Goal: Feedback & Contribution: Contribute content

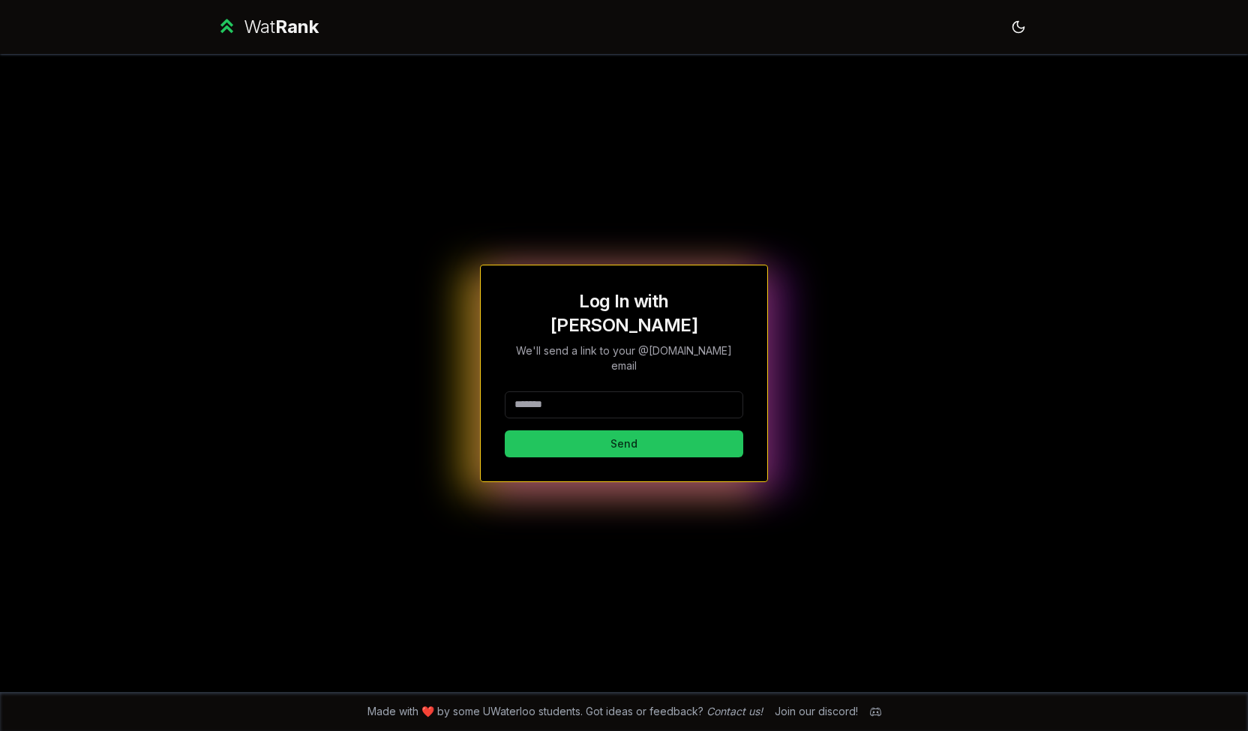
click at [625, 392] on input at bounding box center [624, 405] width 239 height 27
type input "*******"
click at [505, 431] on button "Send" at bounding box center [624, 444] width 239 height 27
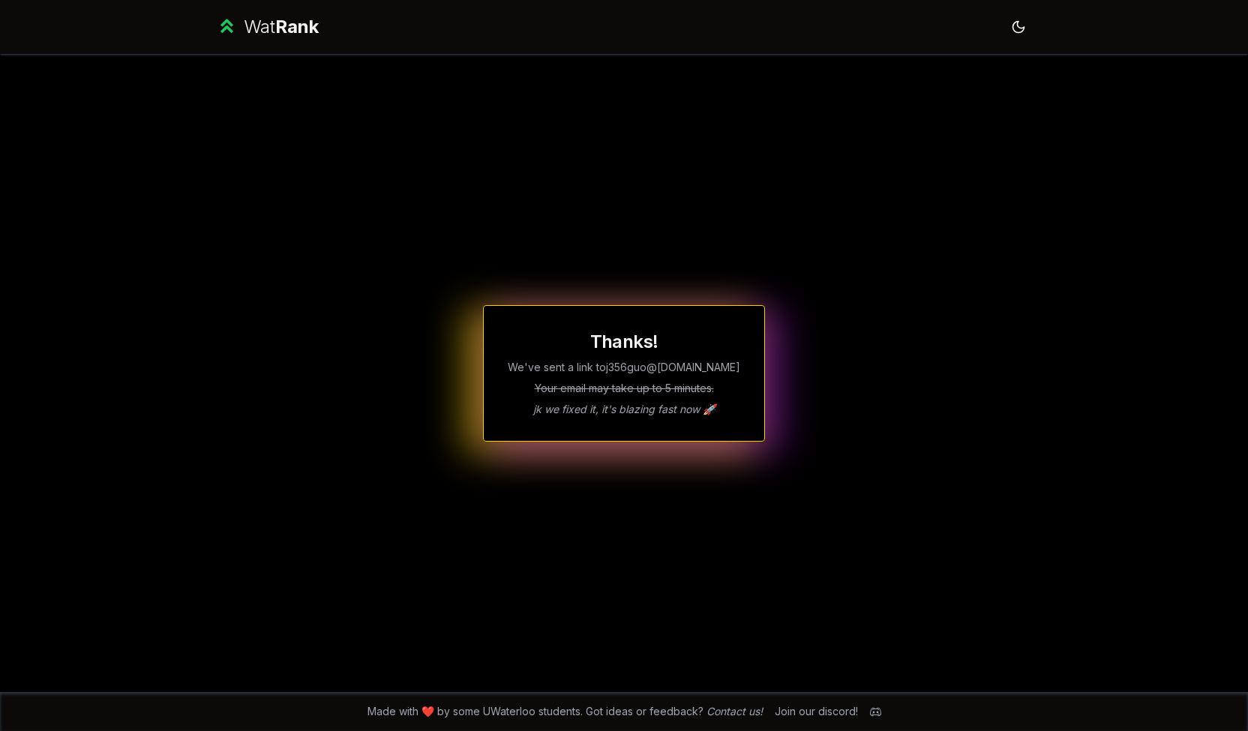
click at [275, 25] on div "Wat Rank" at bounding box center [281, 27] width 75 height 24
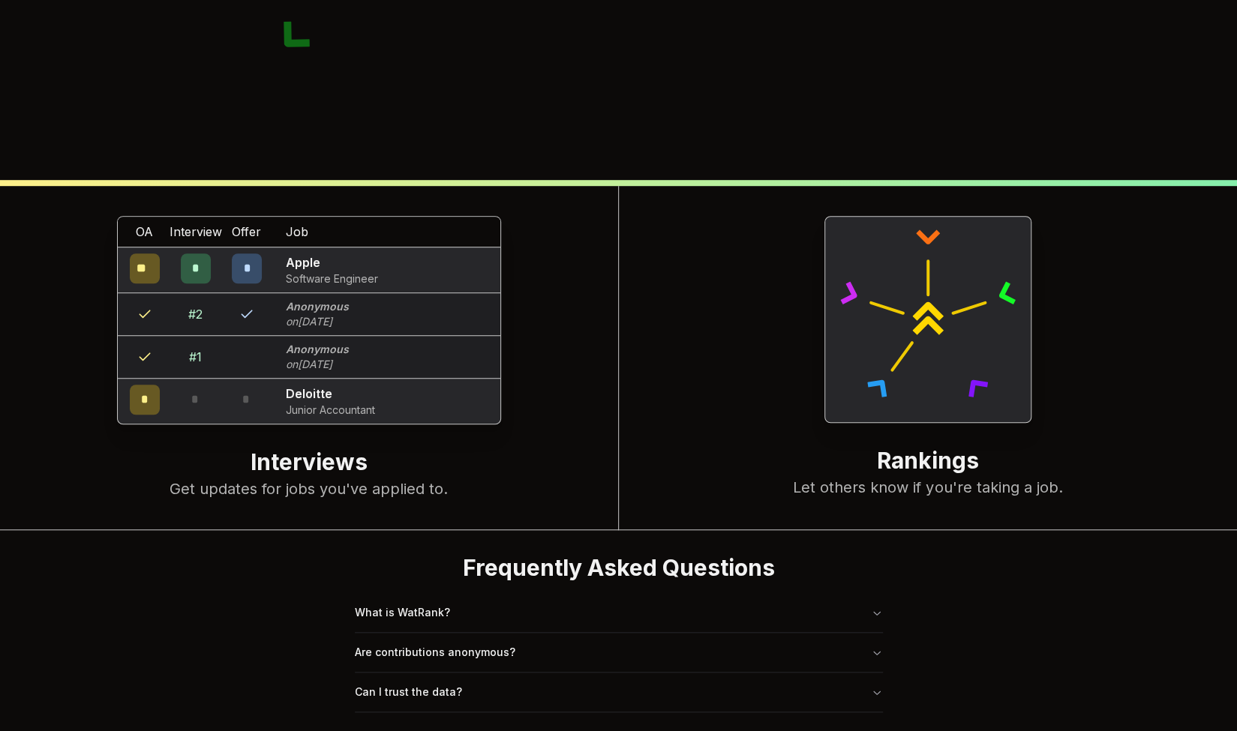
scroll to position [575, 0]
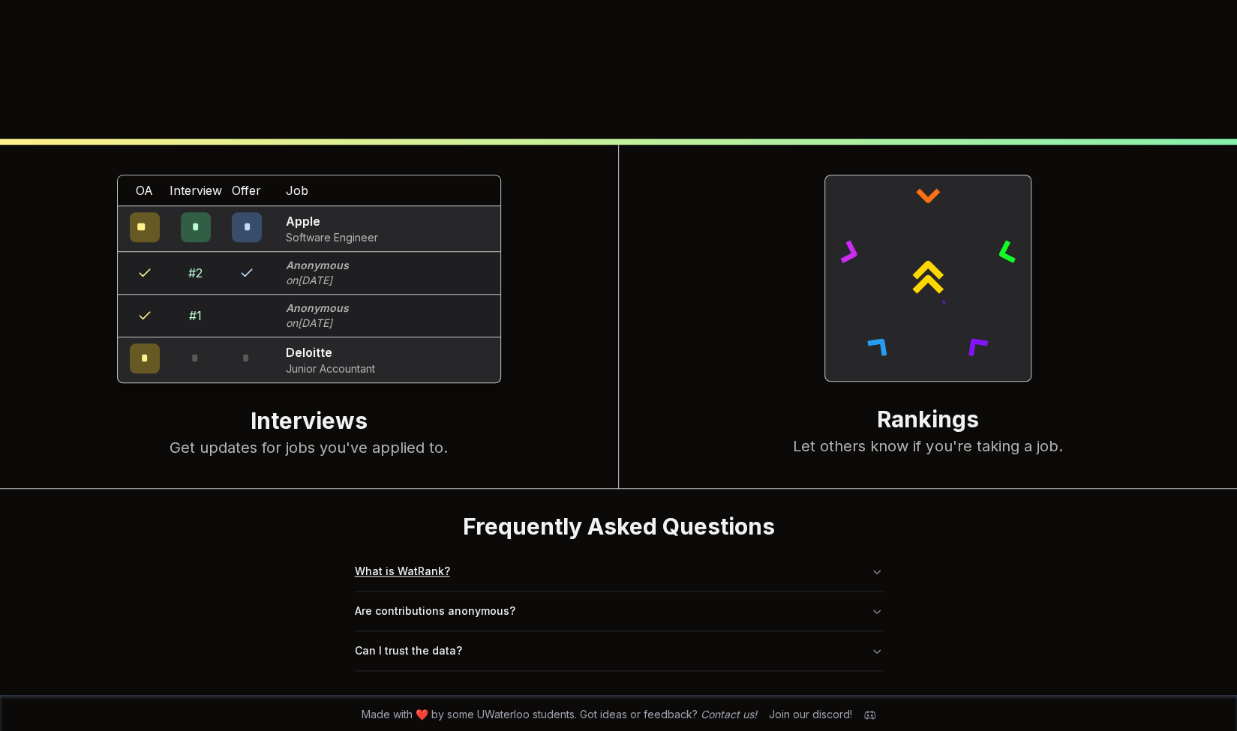
click at [494, 569] on button "What is WatRank?" at bounding box center [619, 571] width 528 height 39
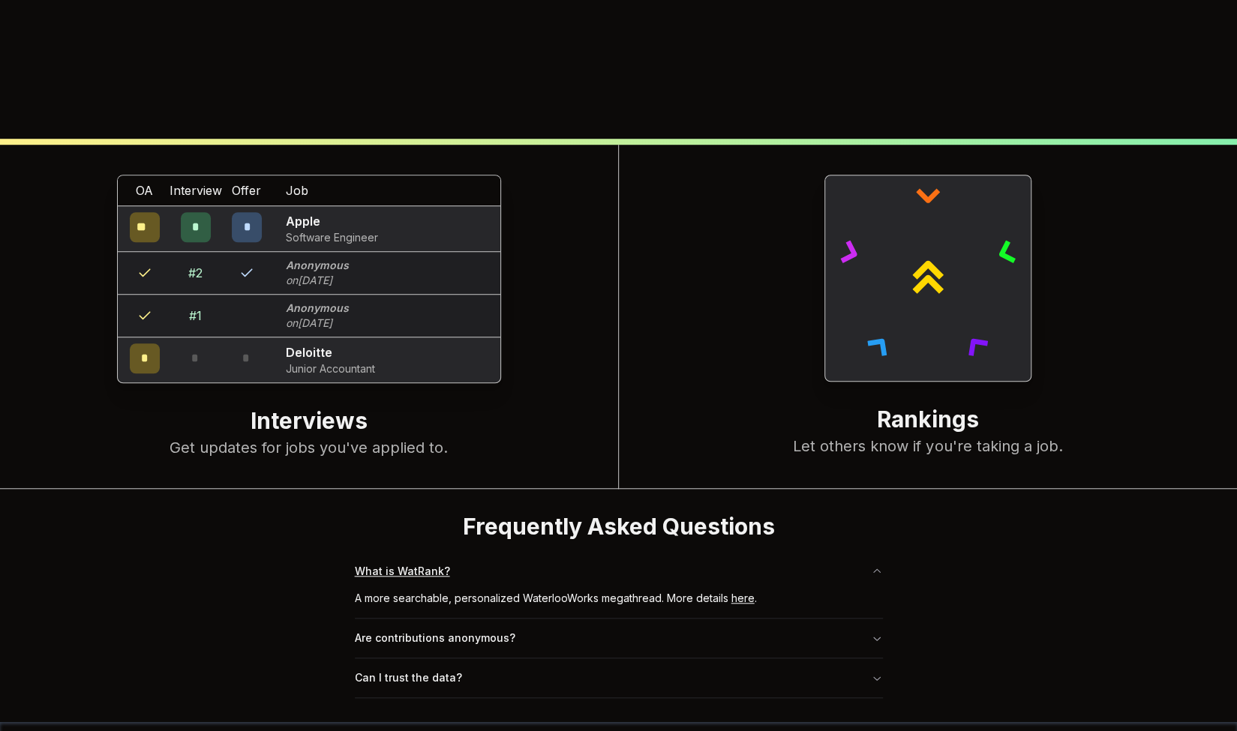
scroll to position [602, 0]
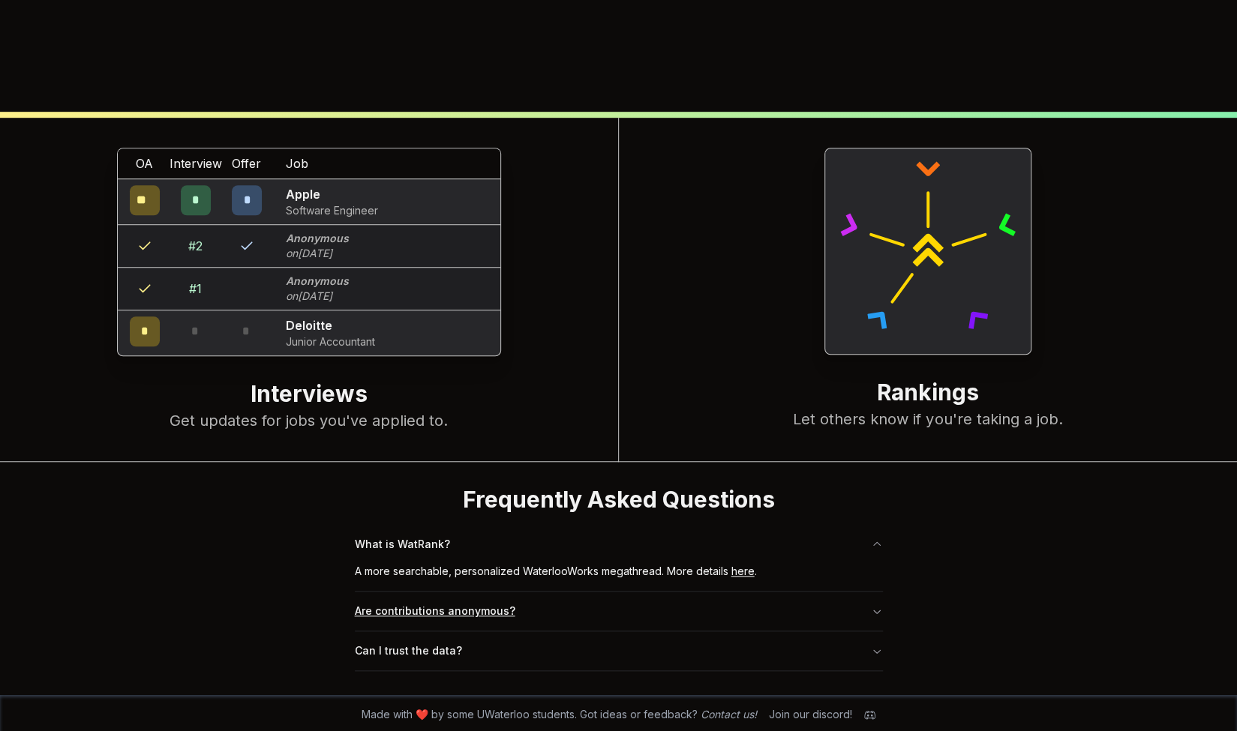
click at [555, 599] on button "Are contributions anonymous?" at bounding box center [619, 611] width 528 height 39
click at [501, 649] on button "Can I trust the data?" at bounding box center [619, 651] width 528 height 39
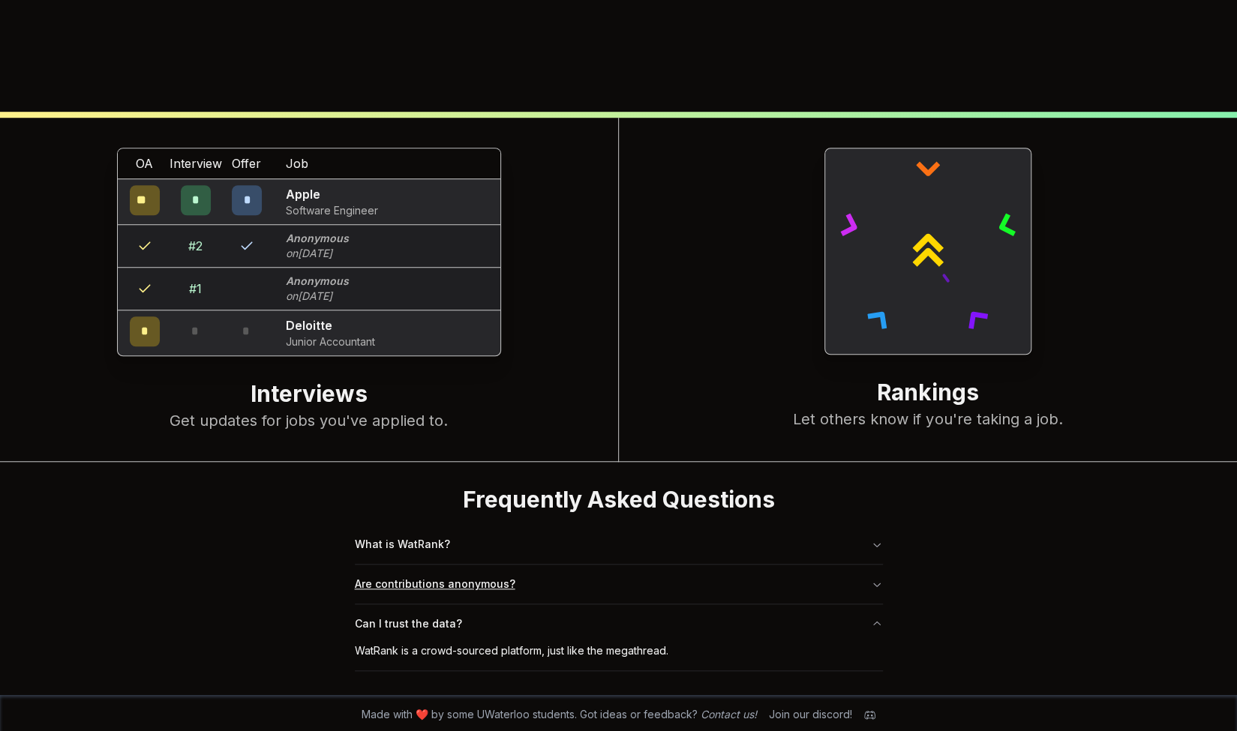
click at [552, 583] on button "Are contributions anonymous?" at bounding box center [619, 584] width 528 height 39
click at [499, 541] on button "What is WatRank?" at bounding box center [619, 544] width 528 height 39
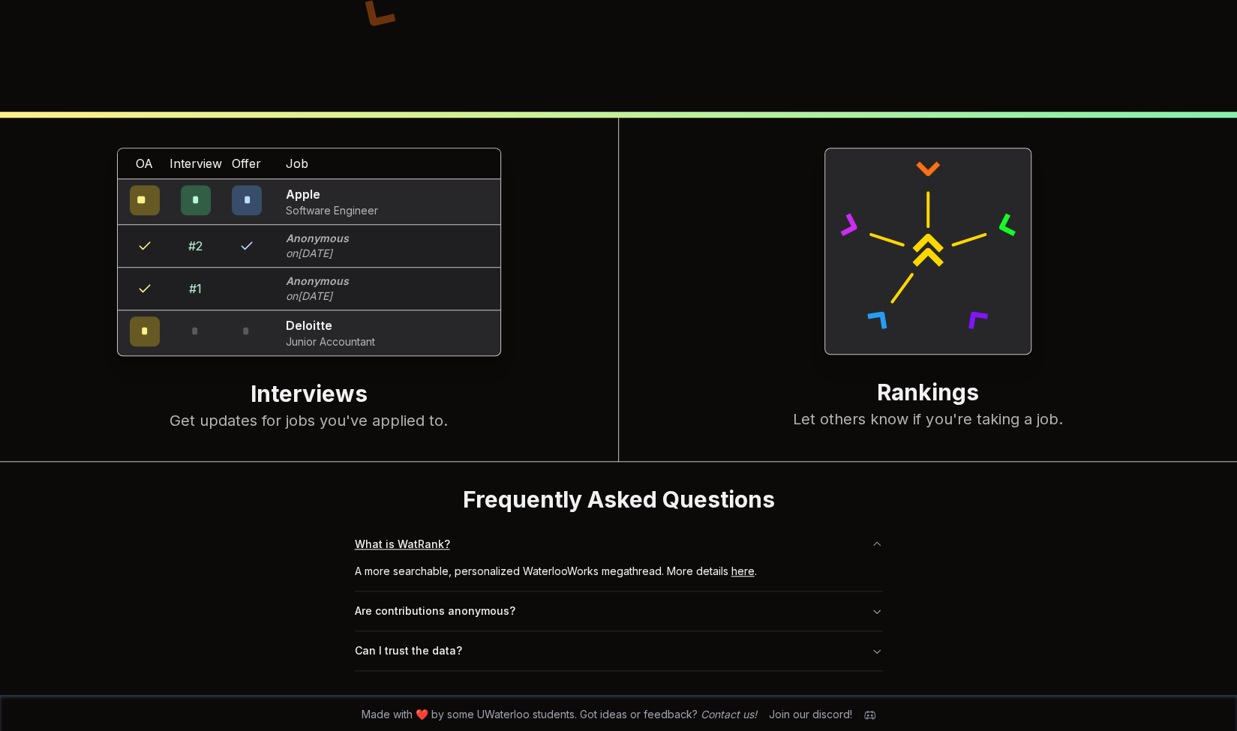
click at [473, 561] on button "What is WatRank?" at bounding box center [619, 544] width 528 height 39
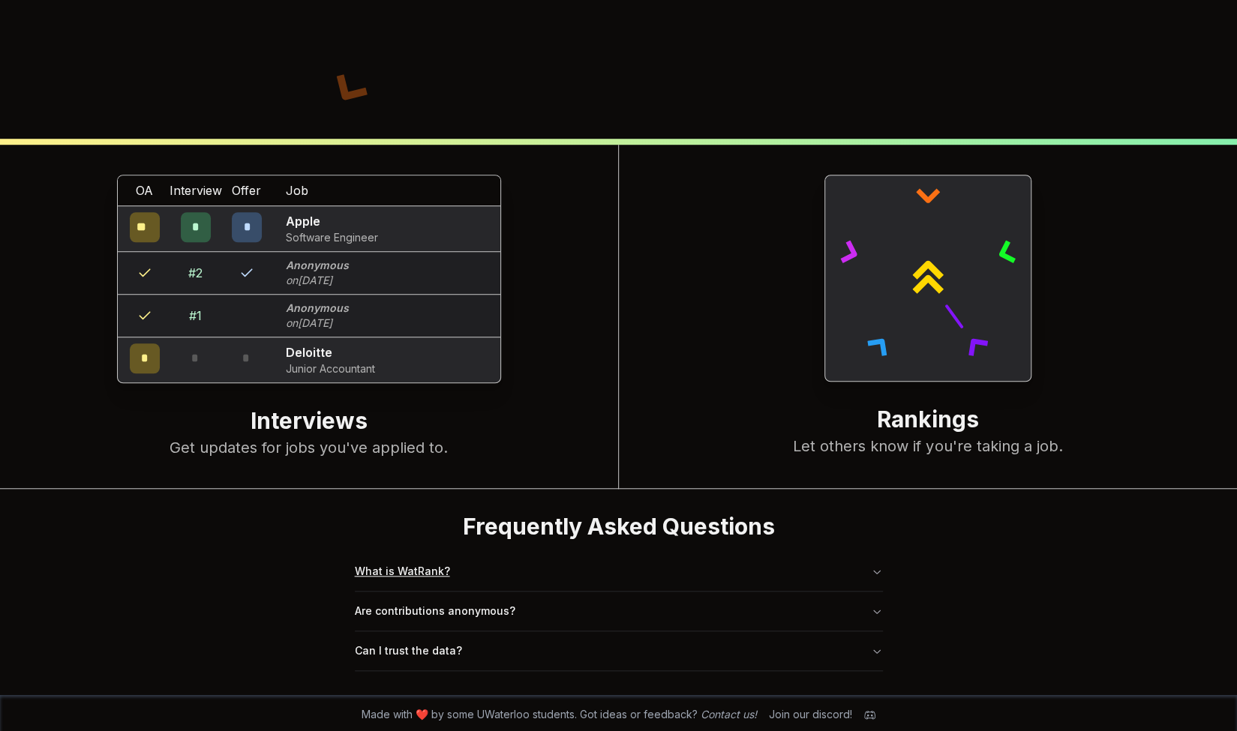
click at [473, 560] on button "What is WatRank?" at bounding box center [619, 571] width 528 height 39
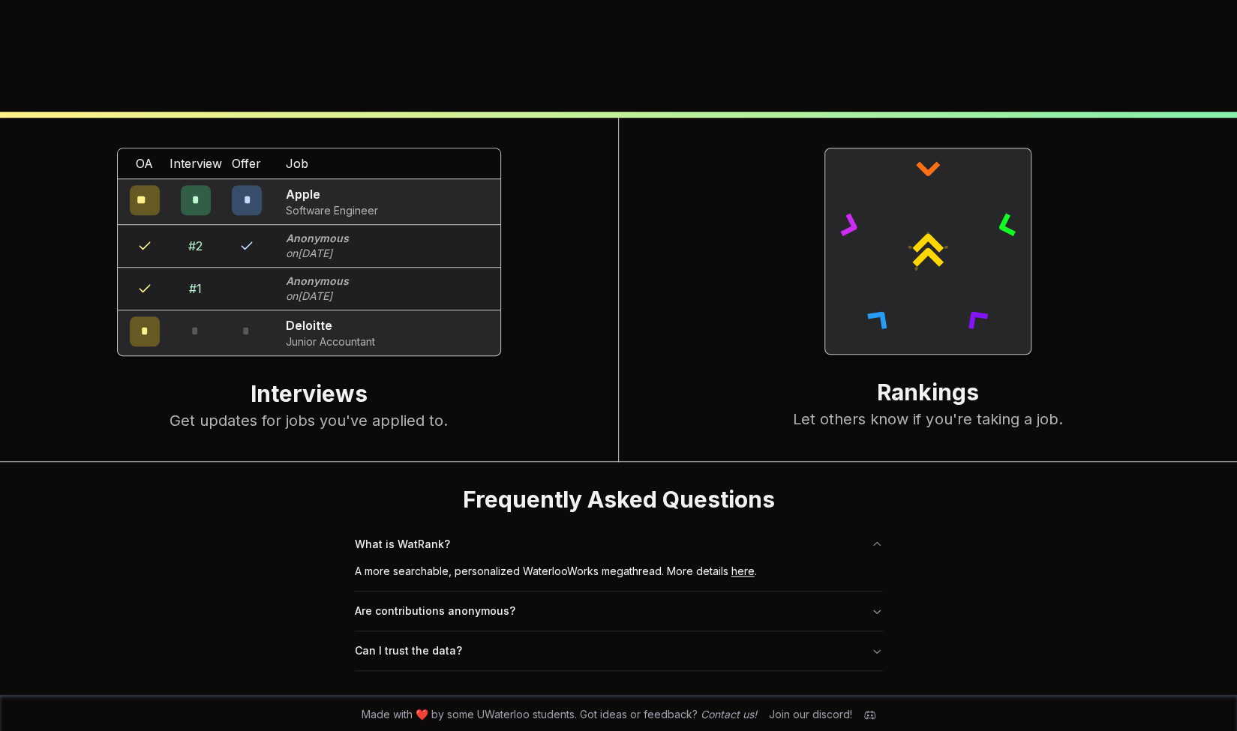
click at [737, 571] on link "here" at bounding box center [742, 571] width 23 height 13
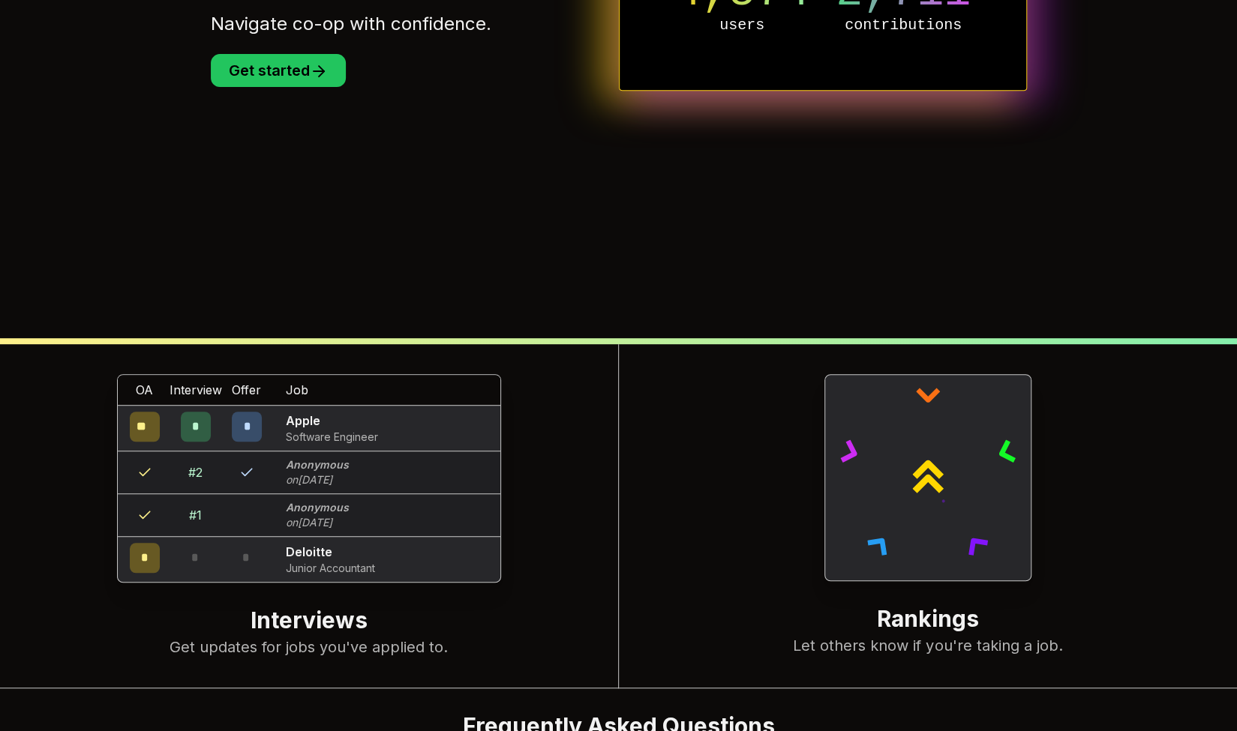
scroll to position [0, 0]
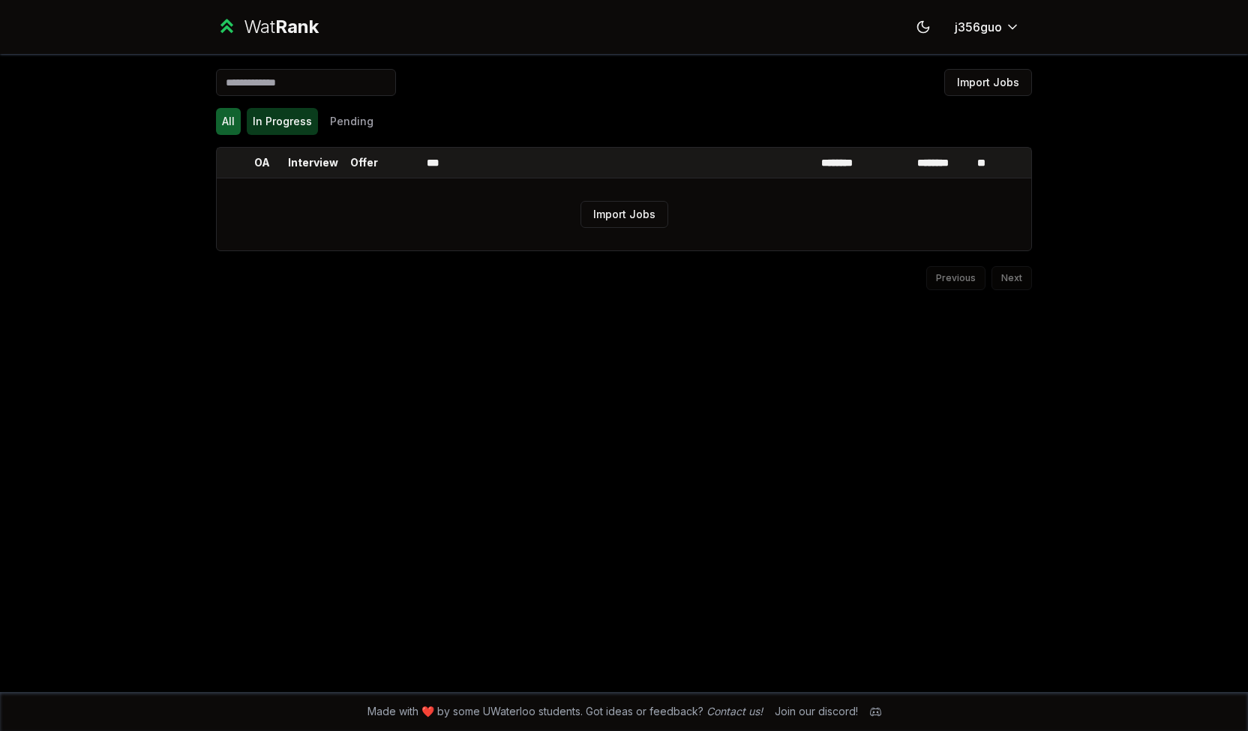
click at [284, 118] on button "In Progress" at bounding box center [282, 121] width 71 height 27
click at [221, 128] on button "All" at bounding box center [228, 121] width 25 height 27
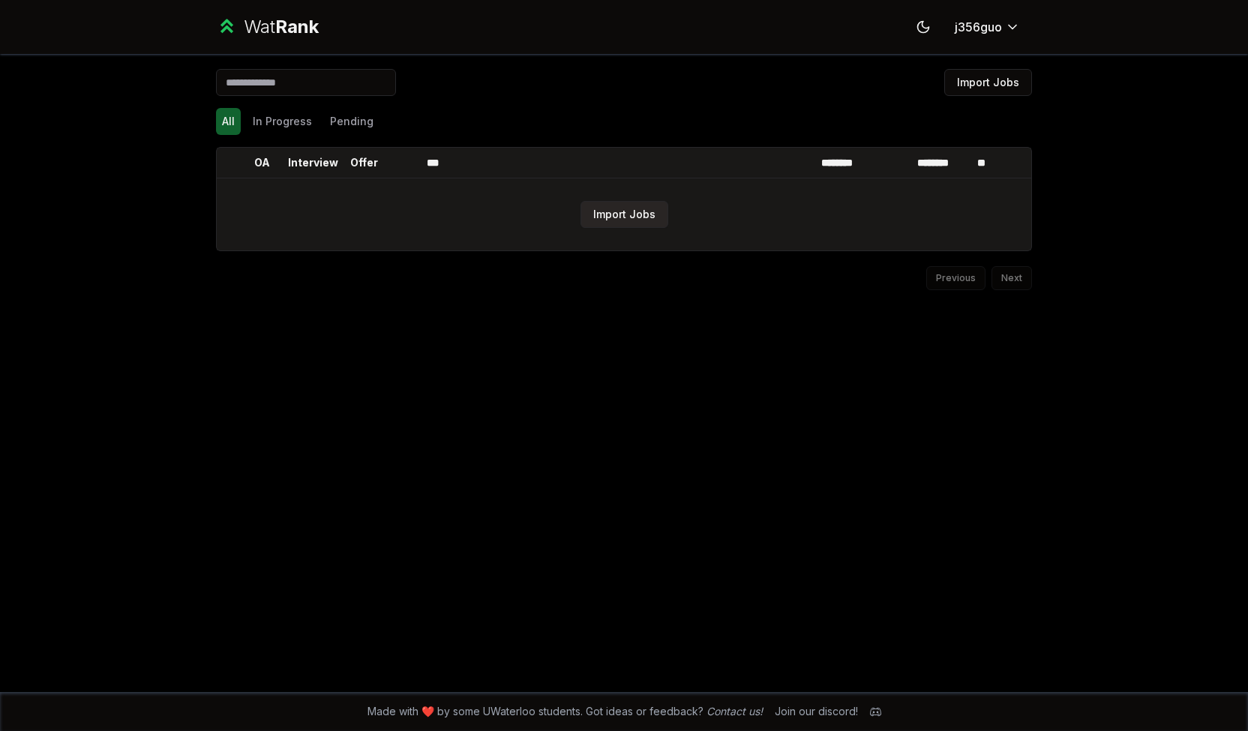
click at [621, 217] on button "Import Jobs" at bounding box center [625, 214] width 88 height 27
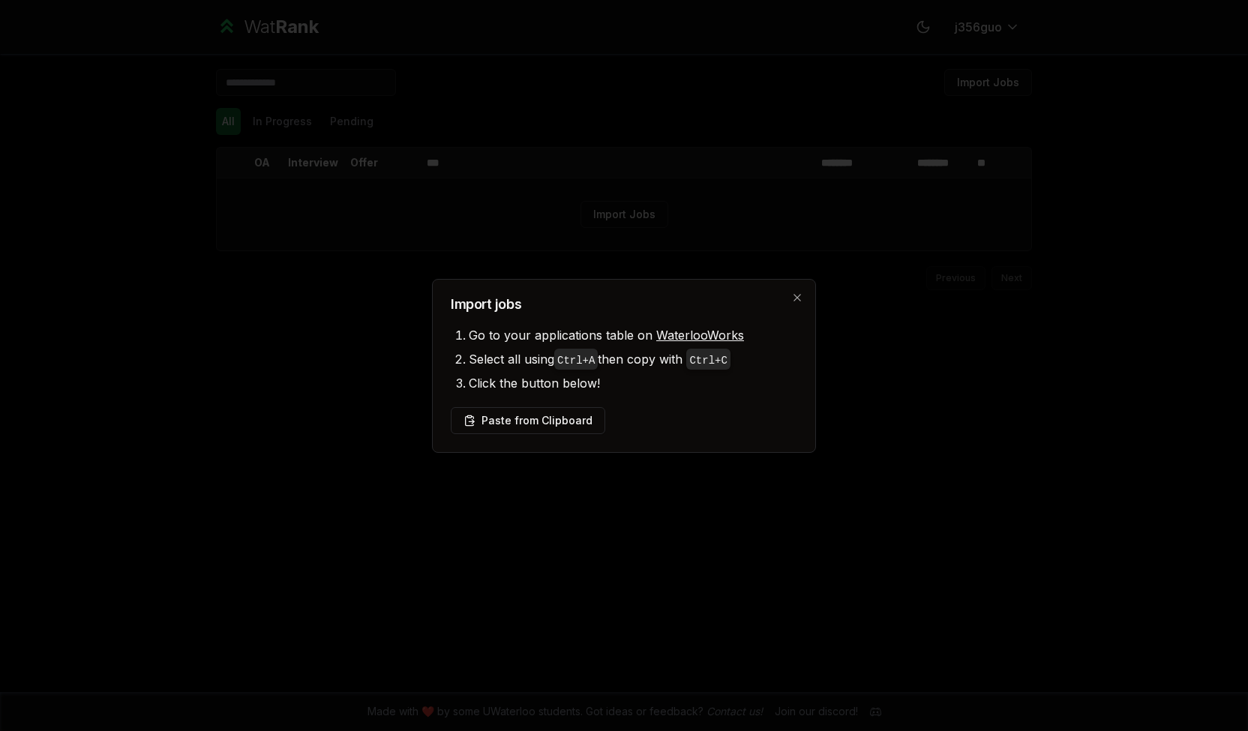
click at [691, 334] on link "WaterlooWorks" at bounding box center [700, 335] width 88 height 15
click at [539, 421] on button "Paste from Clipboard" at bounding box center [528, 420] width 155 height 27
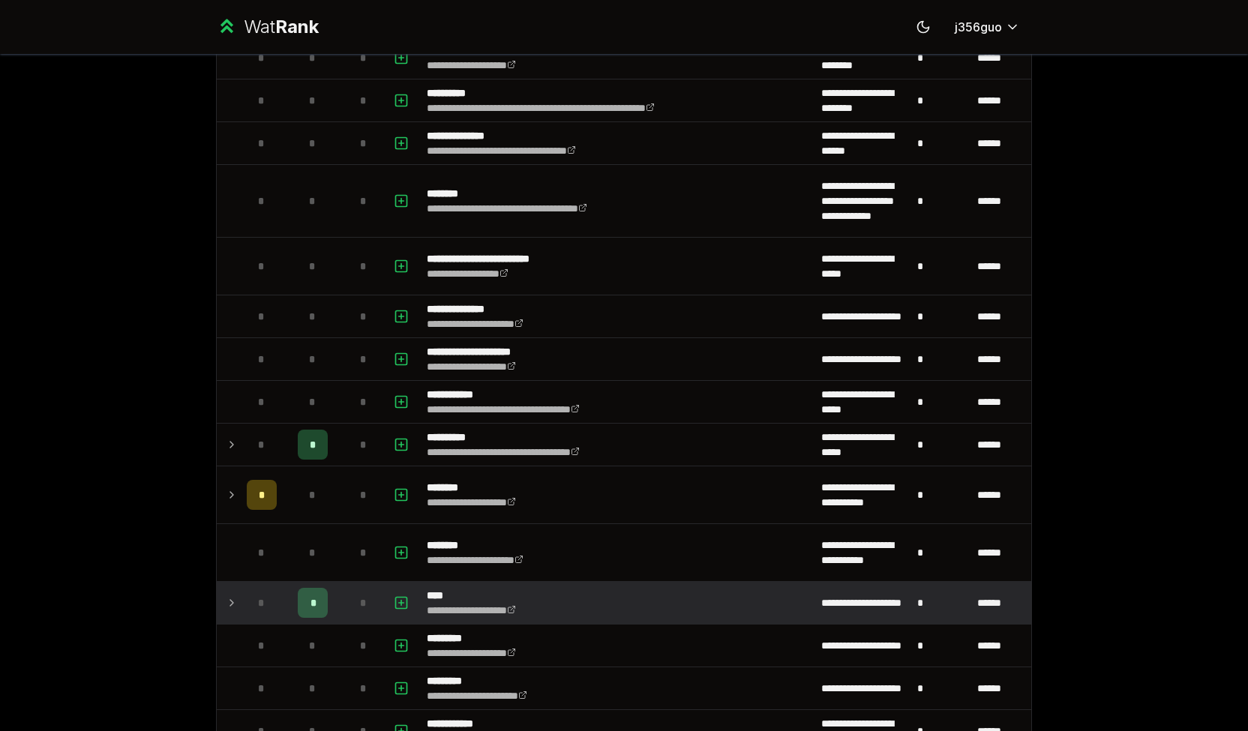
scroll to position [686, 0]
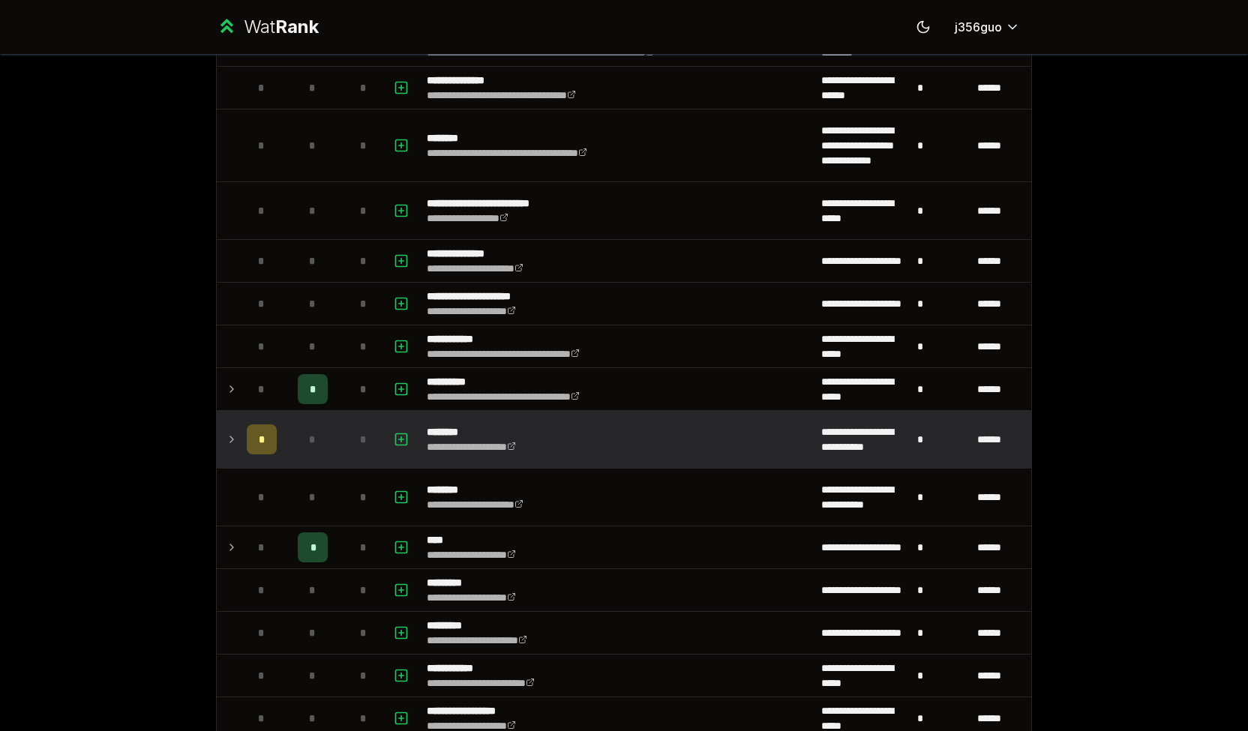
click at [259, 434] on span "*" at bounding box center [262, 439] width 7 height 15
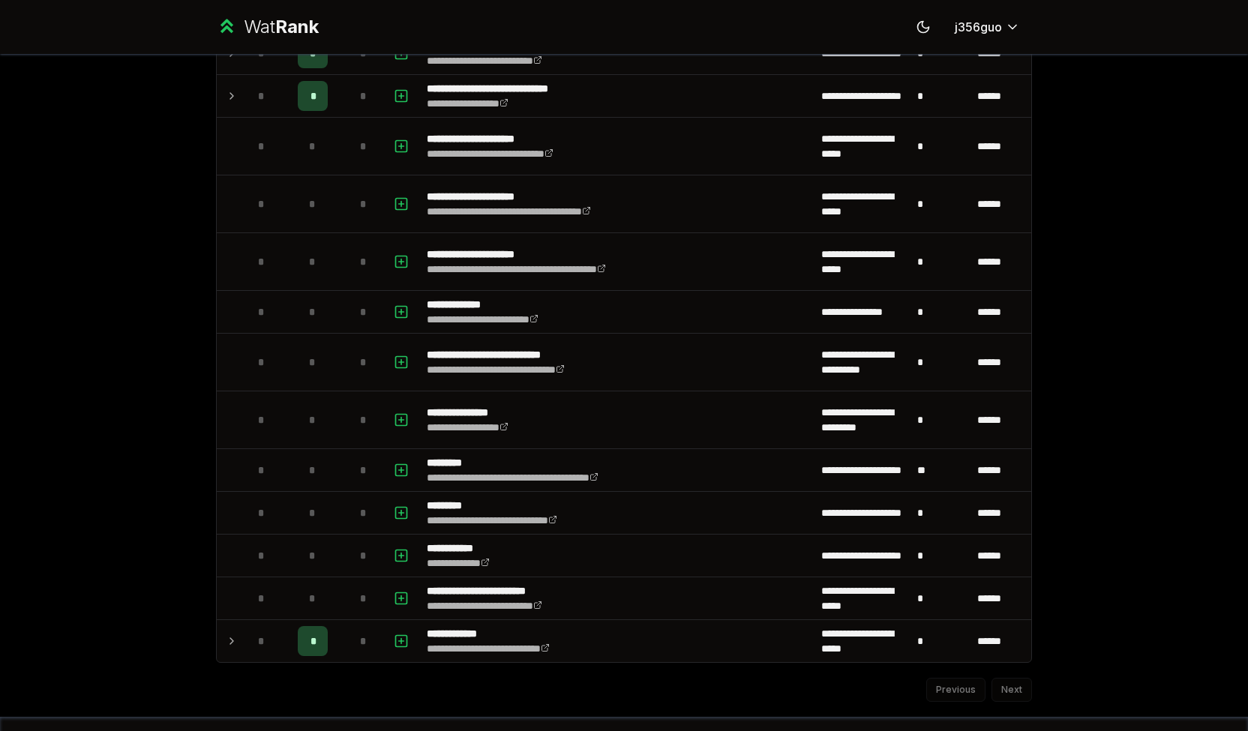
scroll to position [1706, 0]
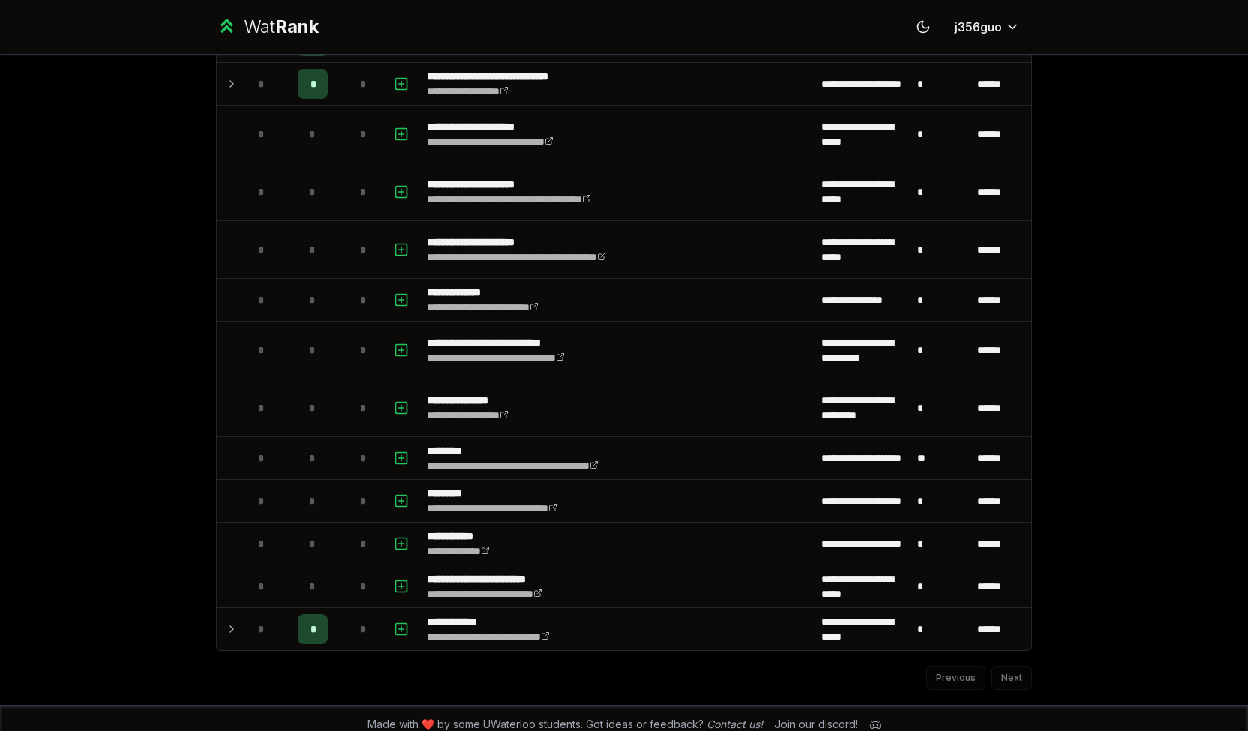
click at [1004, 667] on div "Previous Next" at bounding box center [624, 670] width 816 height 39
click at [1012, 665] on div "Previous Next" at bounding box center [624, 670] width 816 height 39
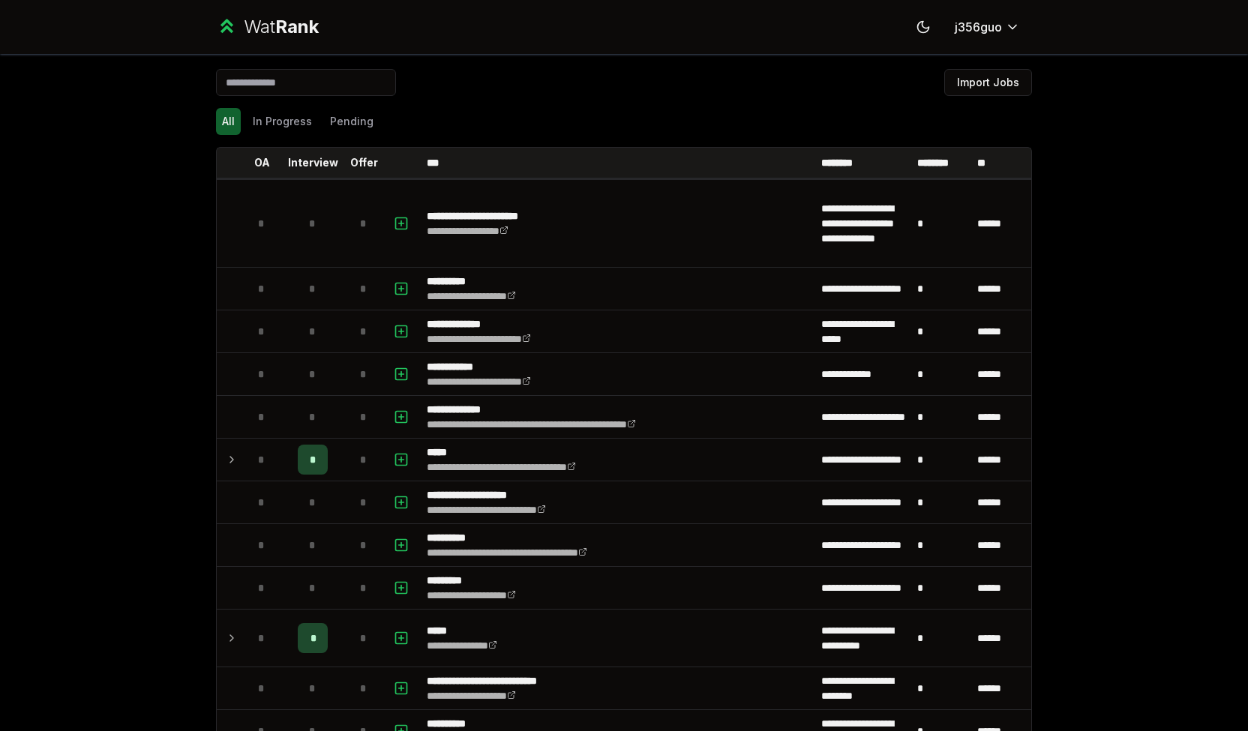
scroll to position [1, 0]
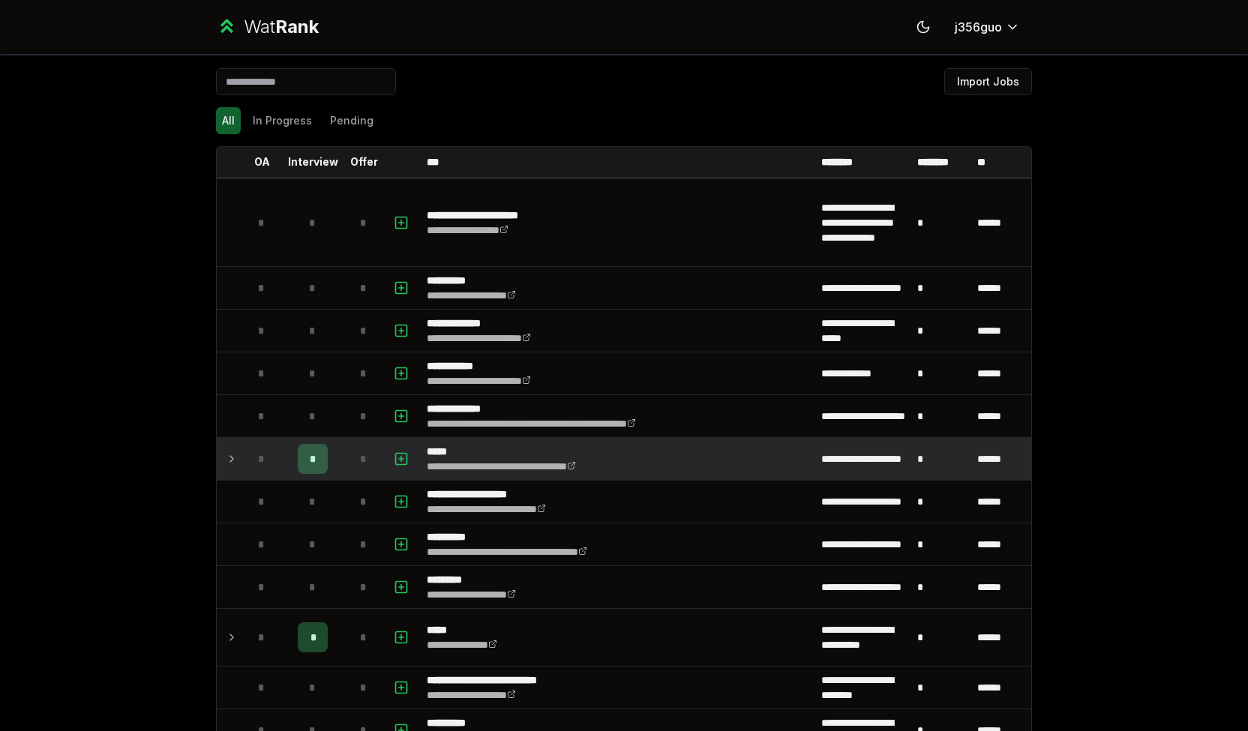
click at [298, 452] on div "*" at bounding box center [313, 459] width 30 height 30
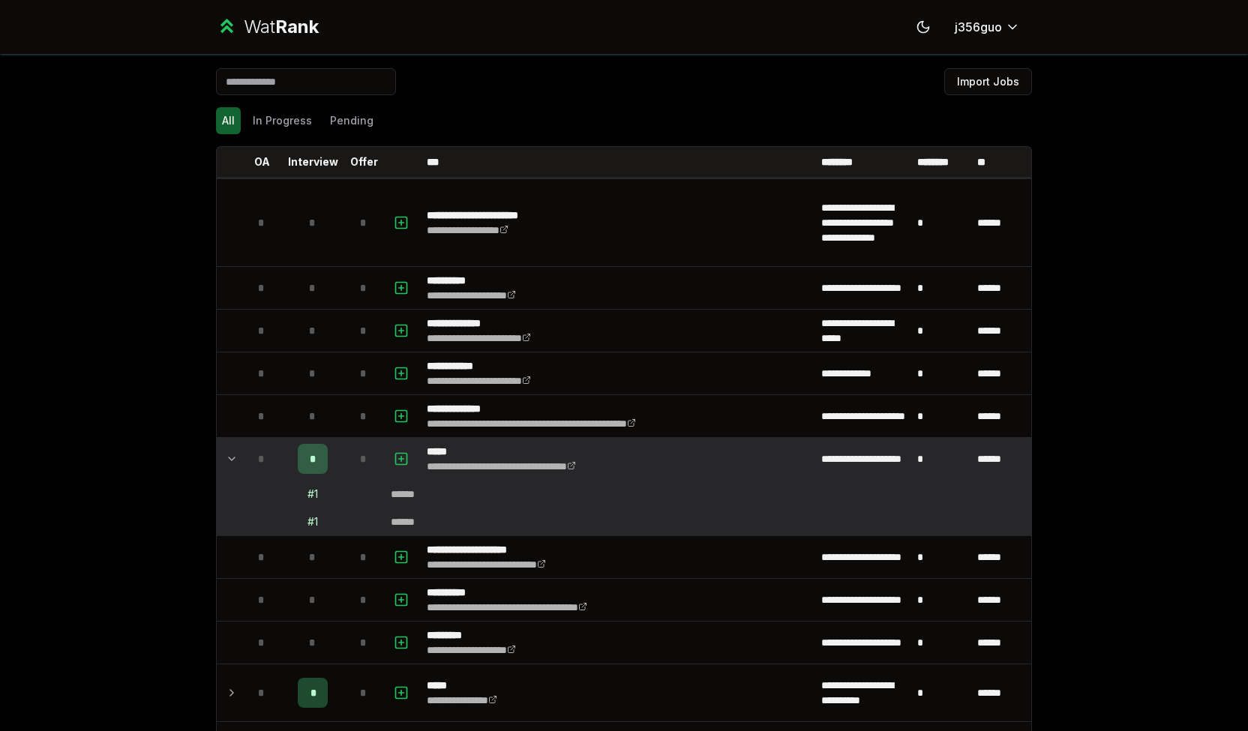
click at [311, 489] on div "# 1" at bounding box center [313, 494] width 11 height 15
click at [416, 487] on div "******" at bounding box center [407, 494] width 33 height 15
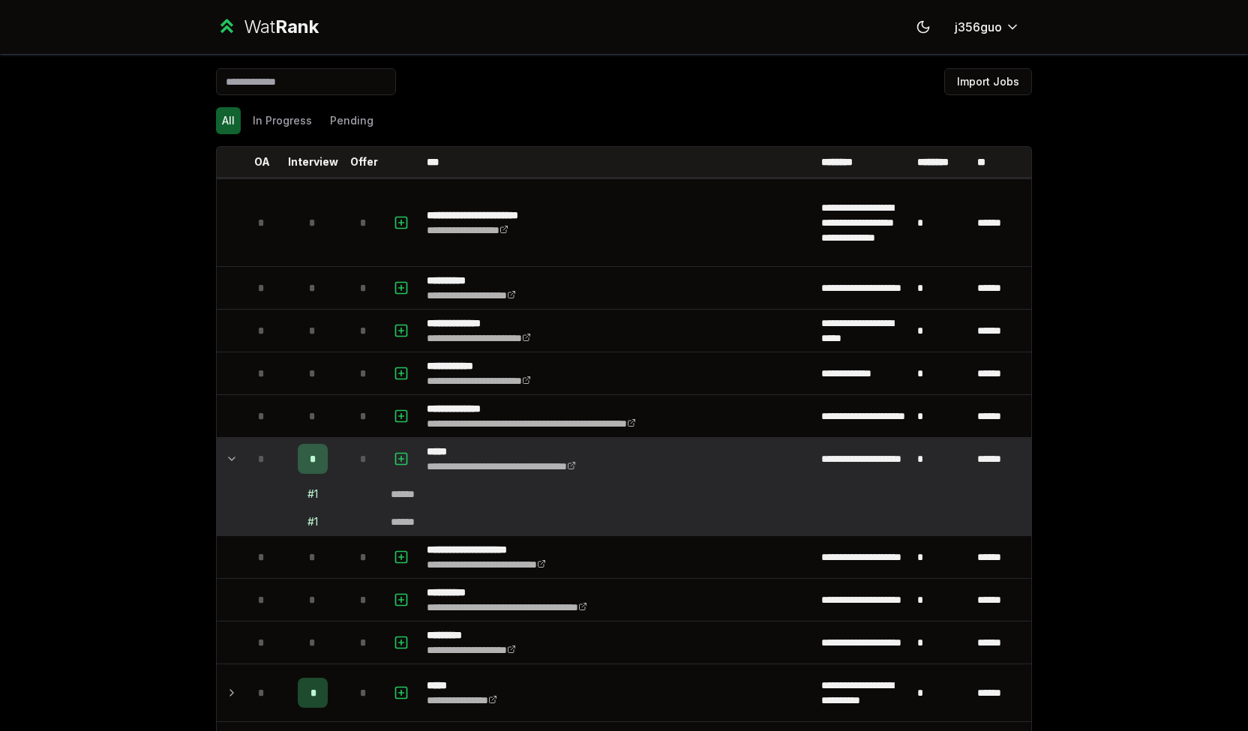
click at [416, 487] on div "******" at bounding box center [407, 494] width 33 height 15
click at [611, 493] on td "******" at bounding box center [708, 494] width 647 height 27
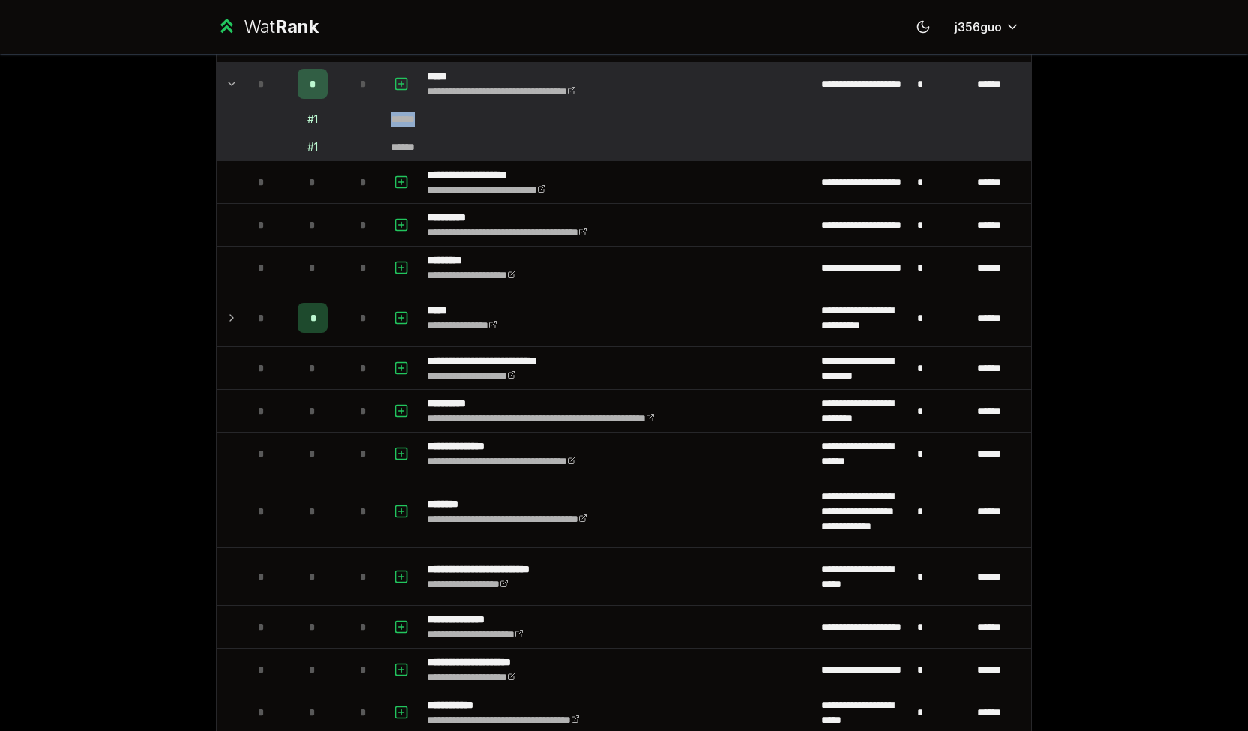
scroll to position [377, 0]
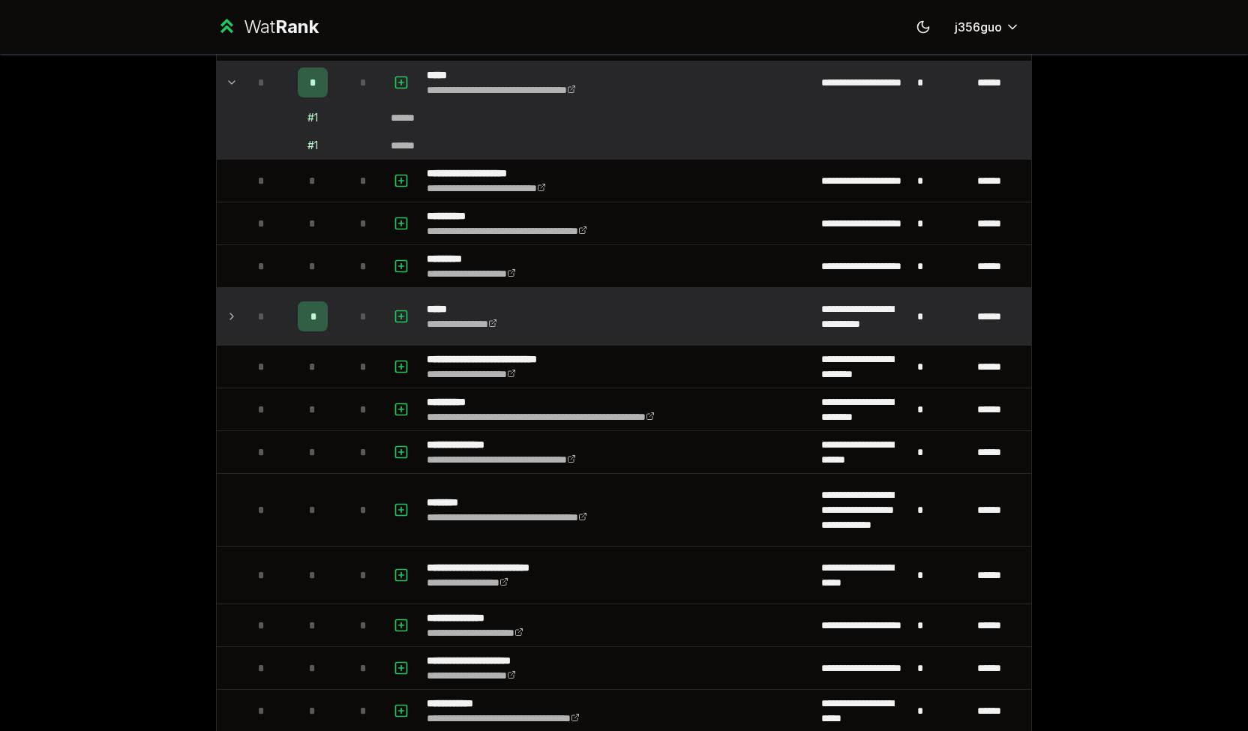
click at [226, 311] on icon at bounding box center [232, 317] width 12 height 18
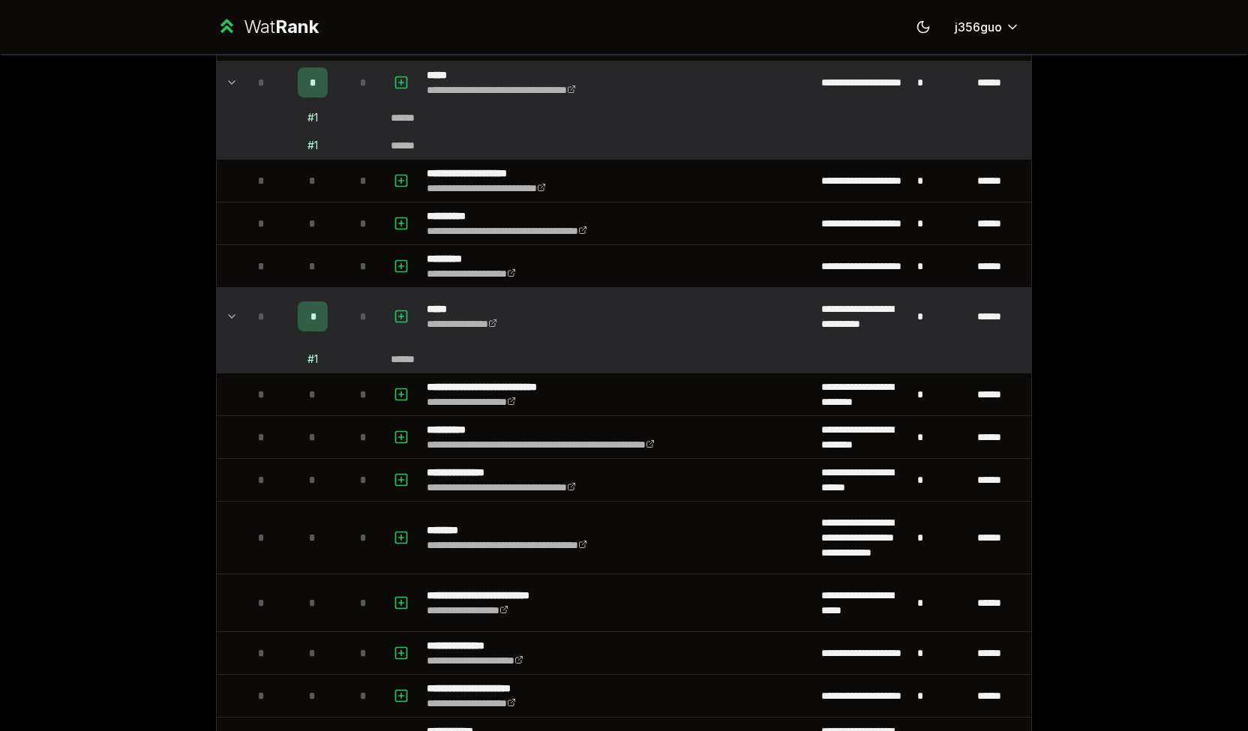
click at [312, 365] on td "# 1" at bounding box center [313, 359] width 60 height 27
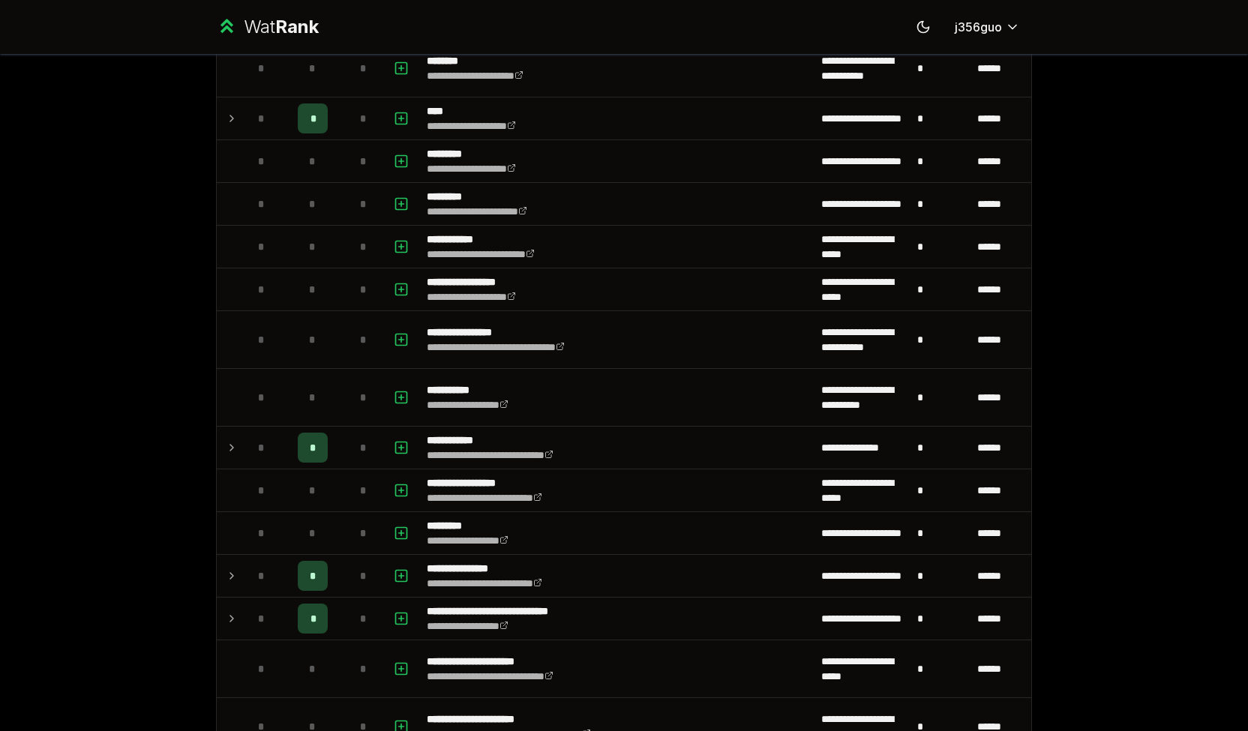
scroll to position [1788, 0]
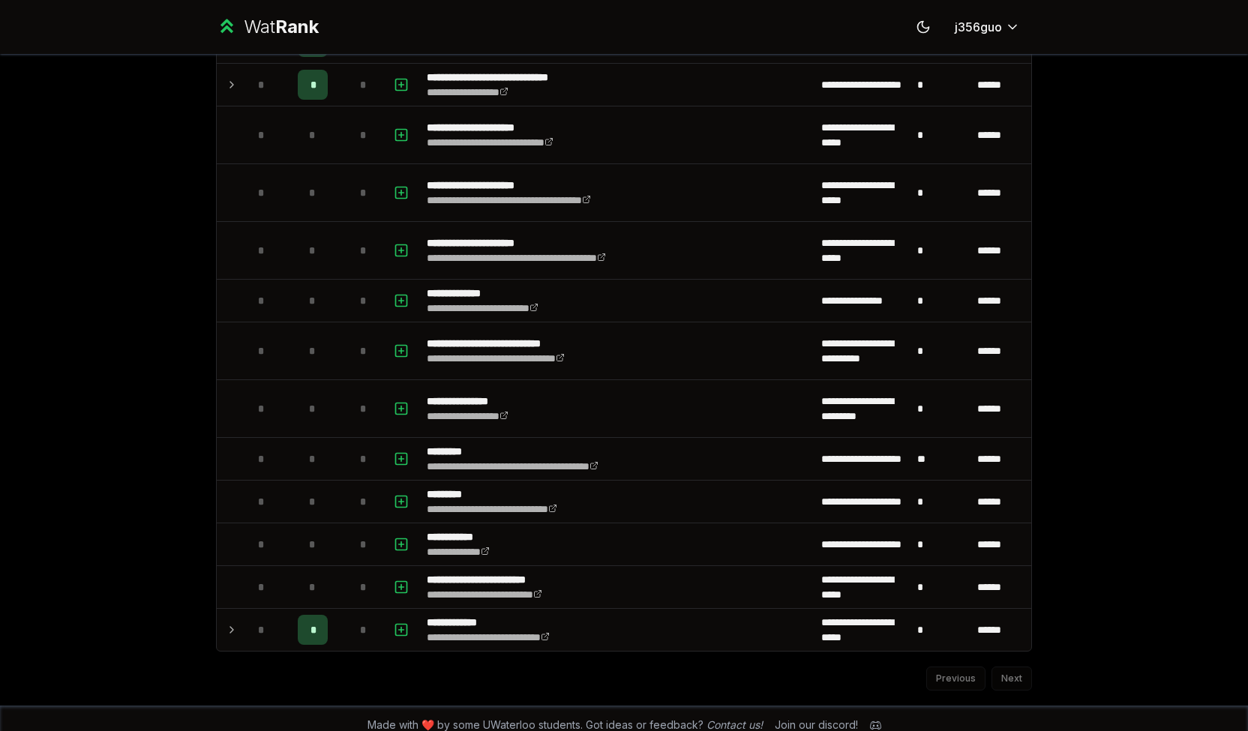
click at [1004, 668] on div "Previous Next" at bounding box center [624, 671] width 816 height 39
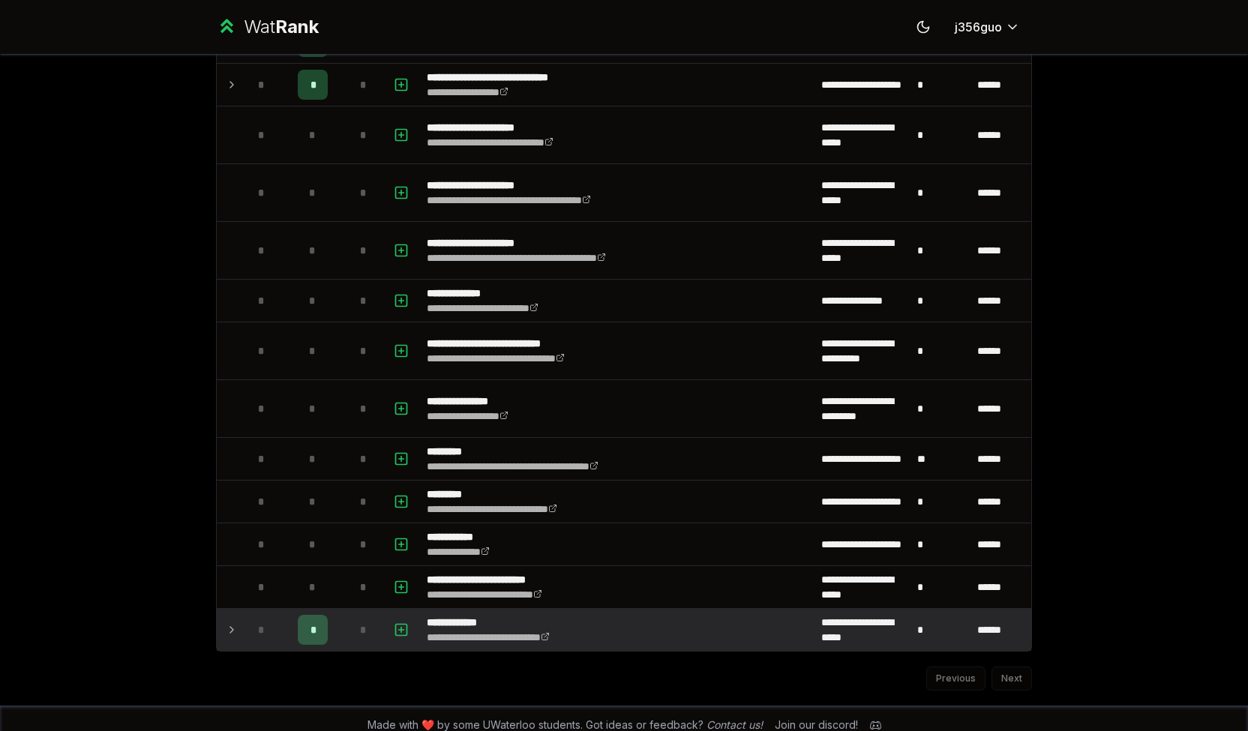
click at [226, 621] on icon at bounding box center [232, 630] width 12 height 18
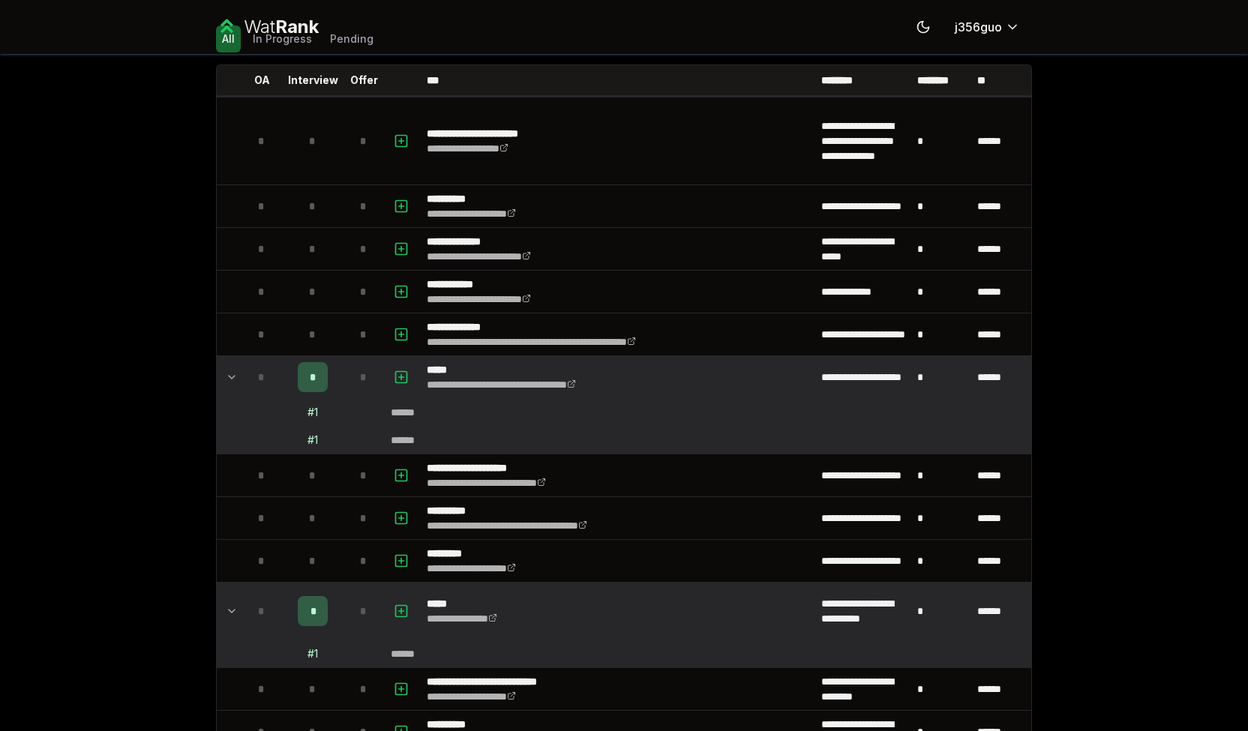
scroll to position [0, 0]
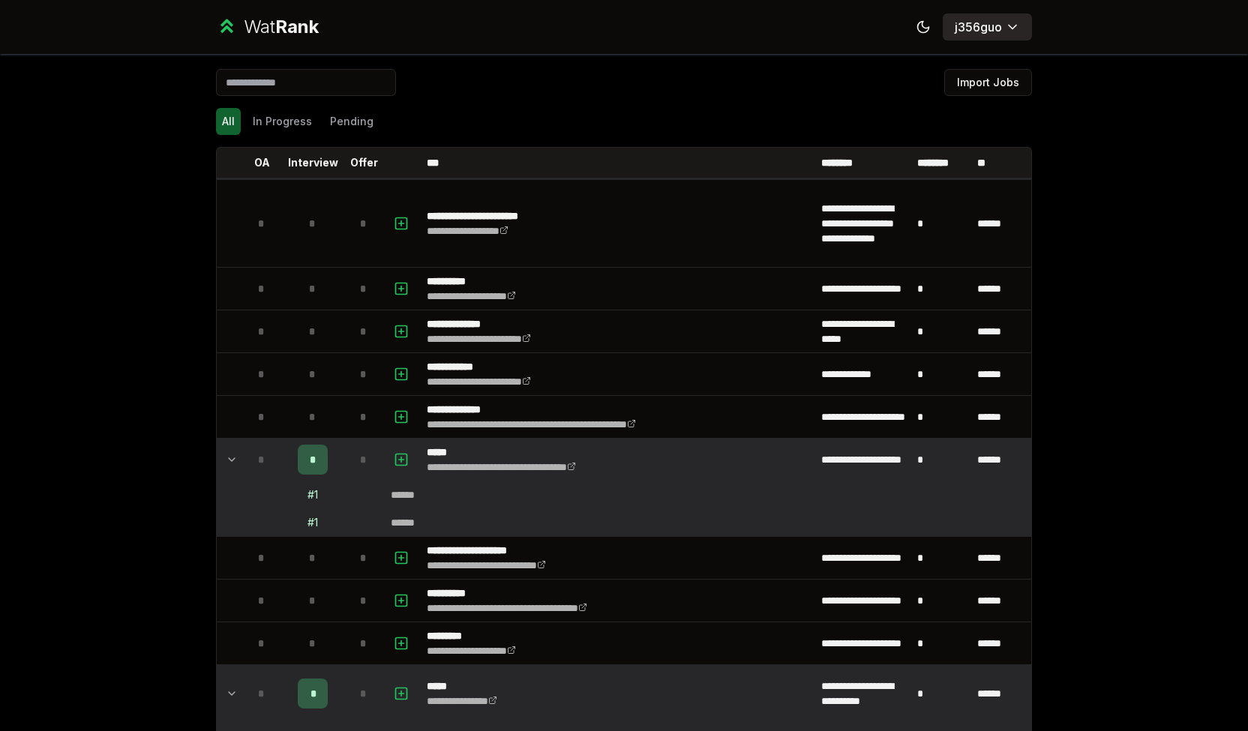
click at [983, 29] on html "**********" at bounding box center [624, 365] width 1248 height 731
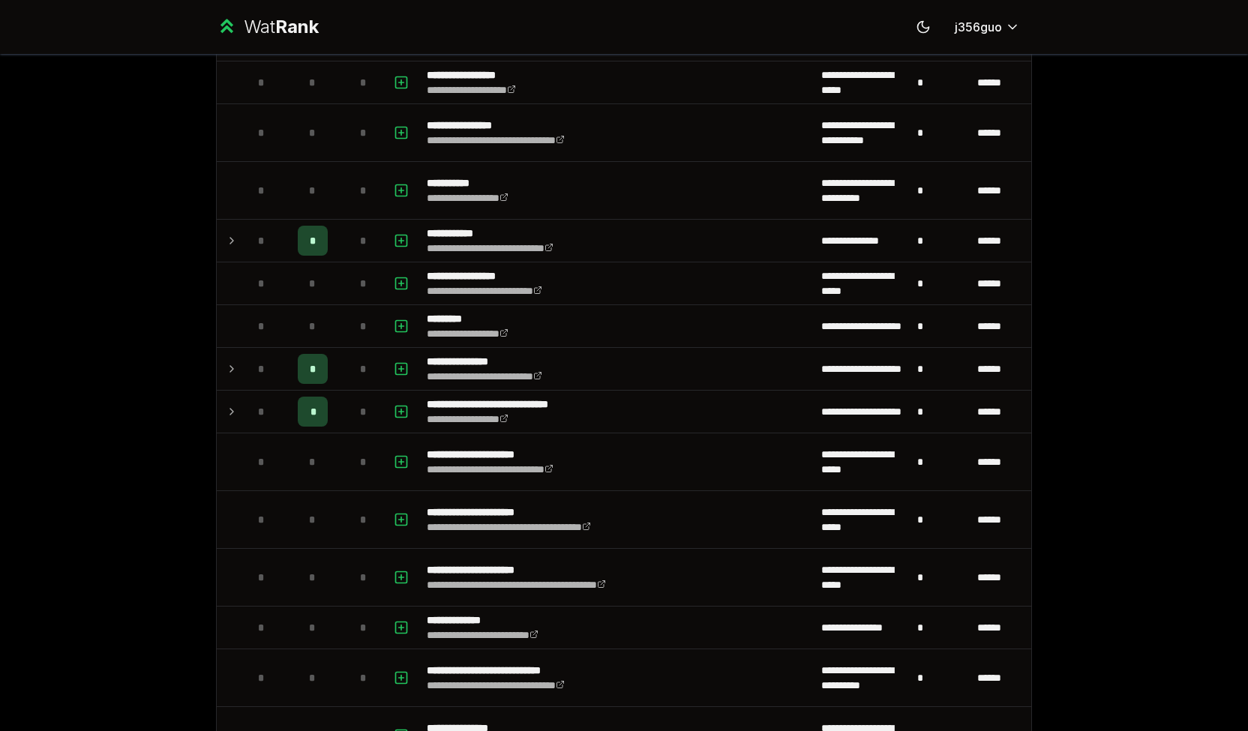
drag, startPoint x: 1242, startPoint y: 199, endPoint x: 1218, endPoint y: 605, distance: 407.2
click at [1218, 605] on html "**********" at bounding box center [624, 365] width 1248 height 731
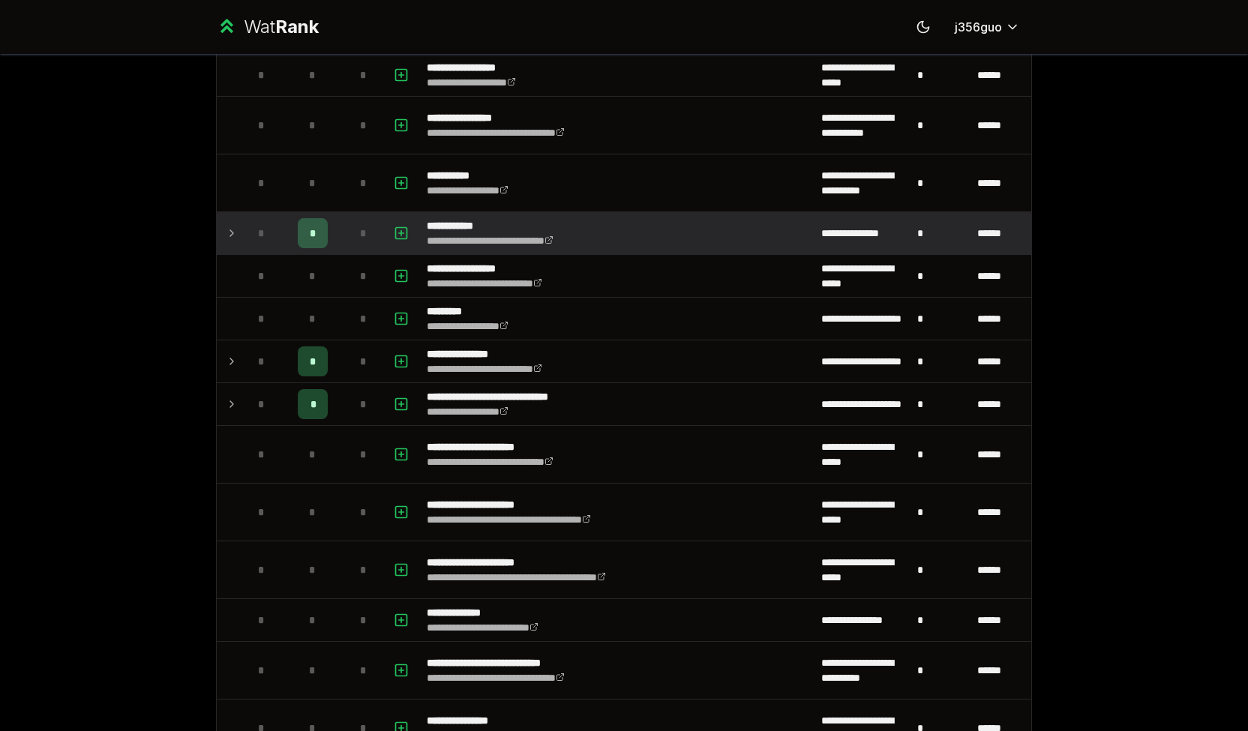
scroll to position [1817, 0]
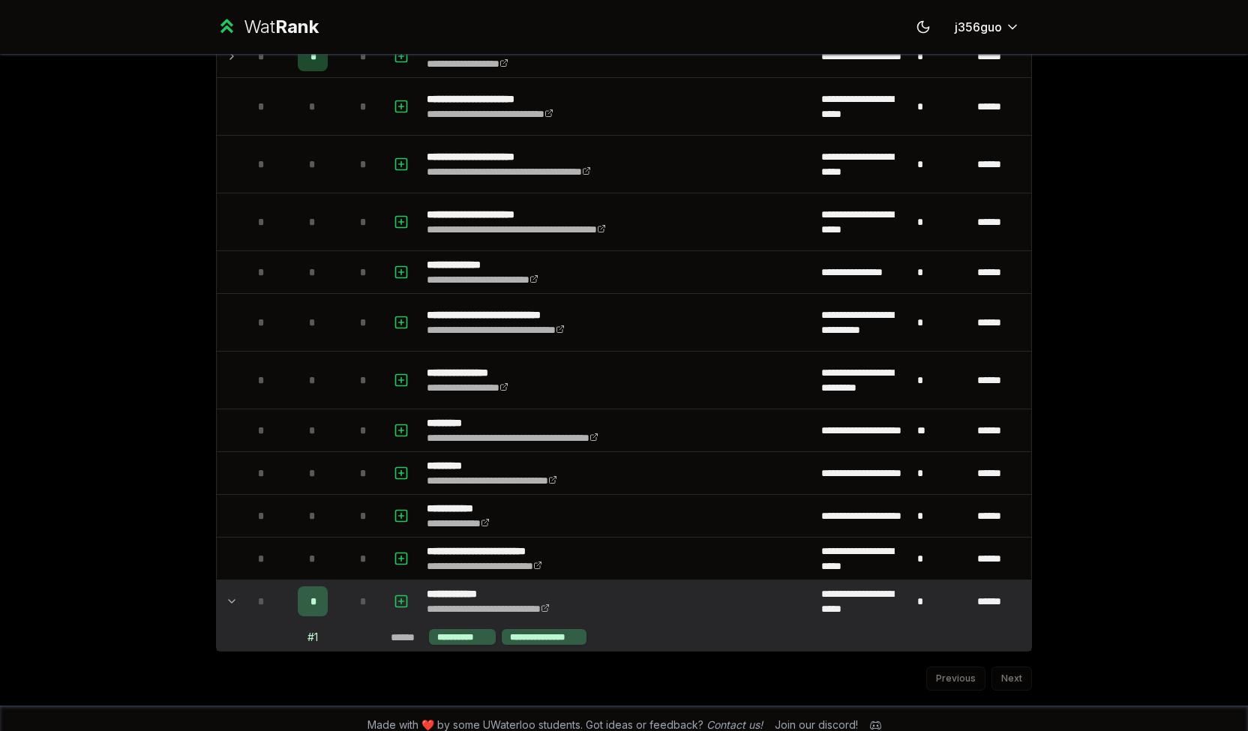
click at [258, 594] on span "*" at bounding box center [261, 601] width 7 height 15
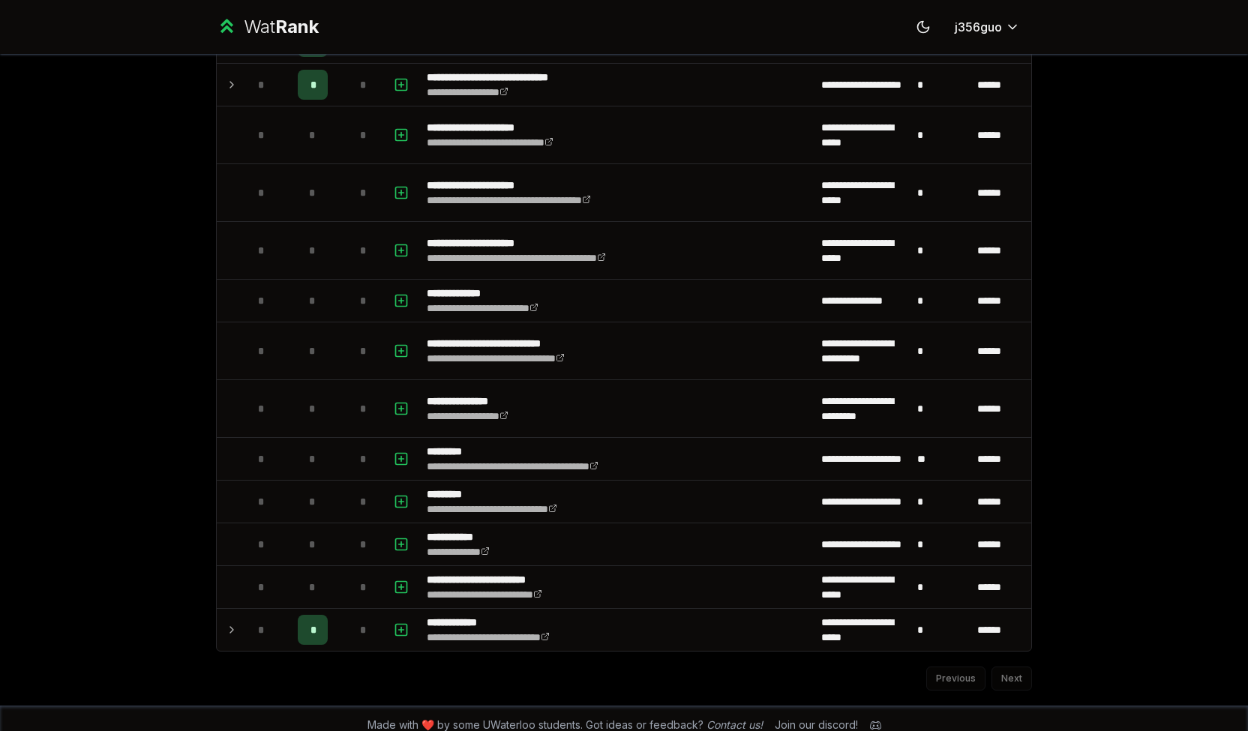
click at [226, 621] on icon at bounding box center [232, 630] width 12 height 18
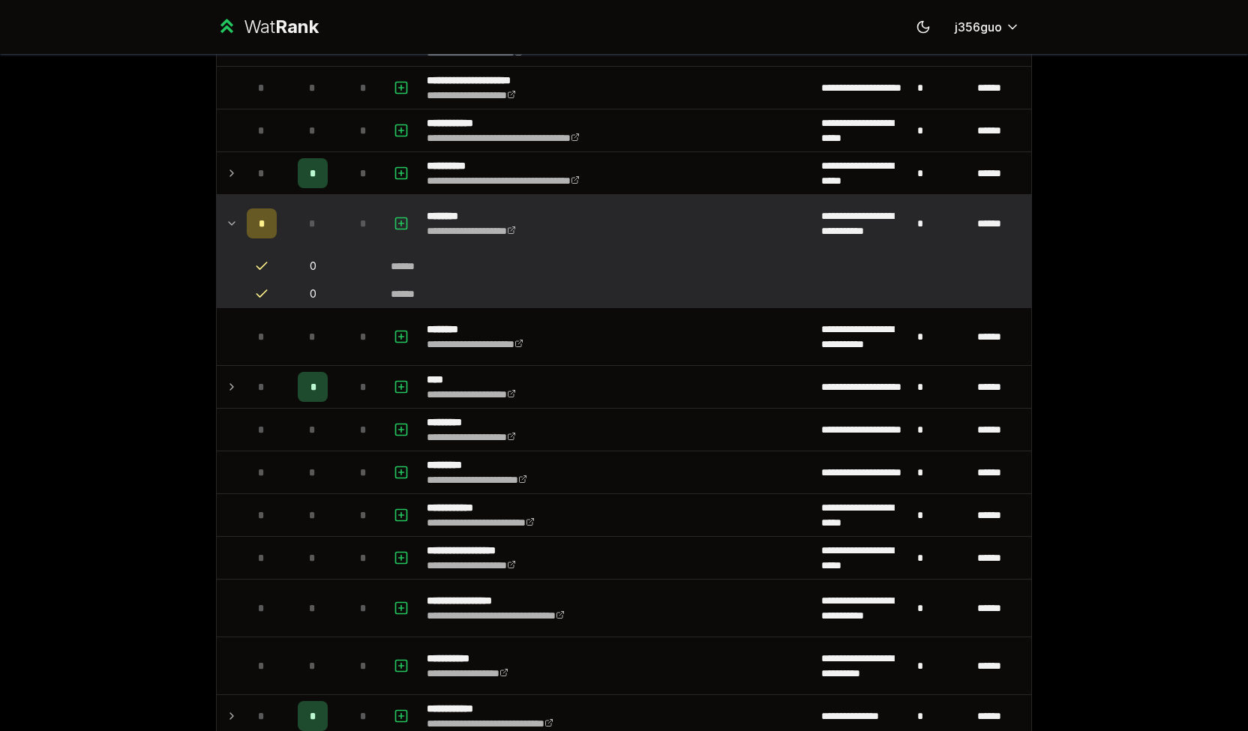
scroll to position [732, 0]
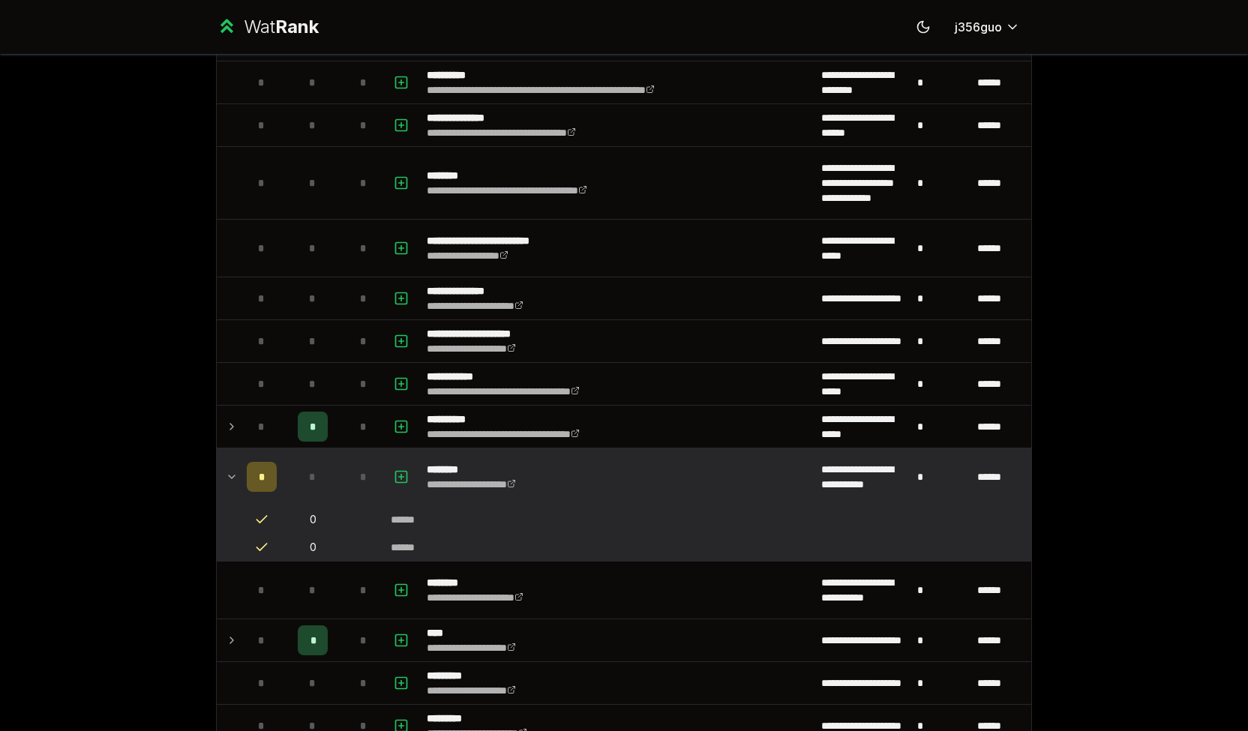
click at [250, 469] on div "*" at bounding box center [262, 477] width 30 height 30
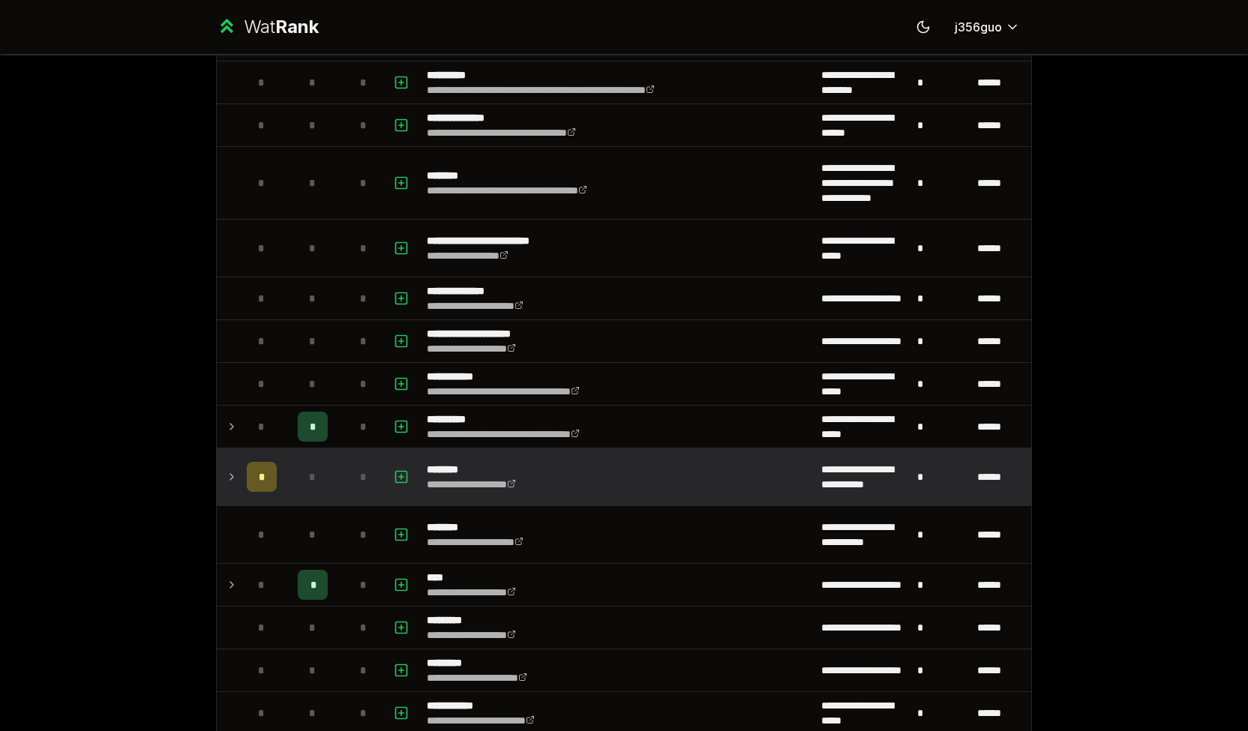
click at [251, 469] on div "*" at bounding box center [262, 477] width 30 height 30
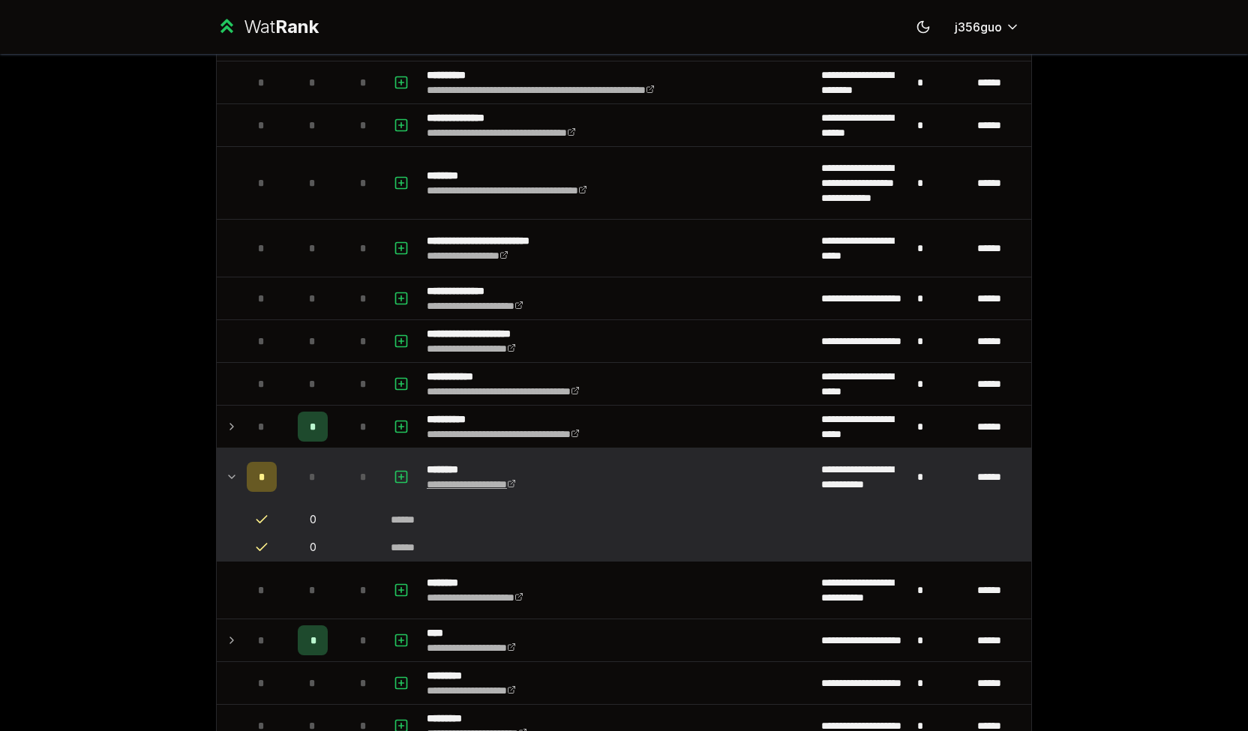
click at [498, 481] on link "**********" at bounding box center [471, 484] width 89 height 11
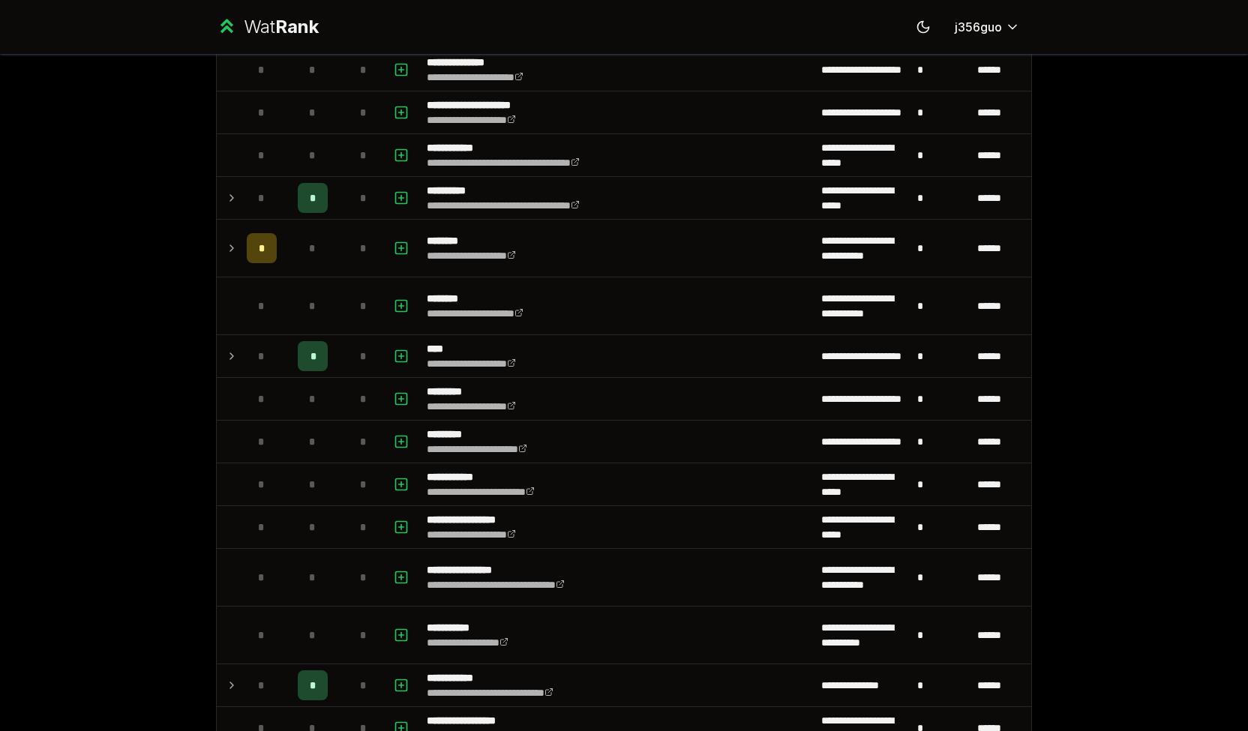
scroll to position [964, 0]
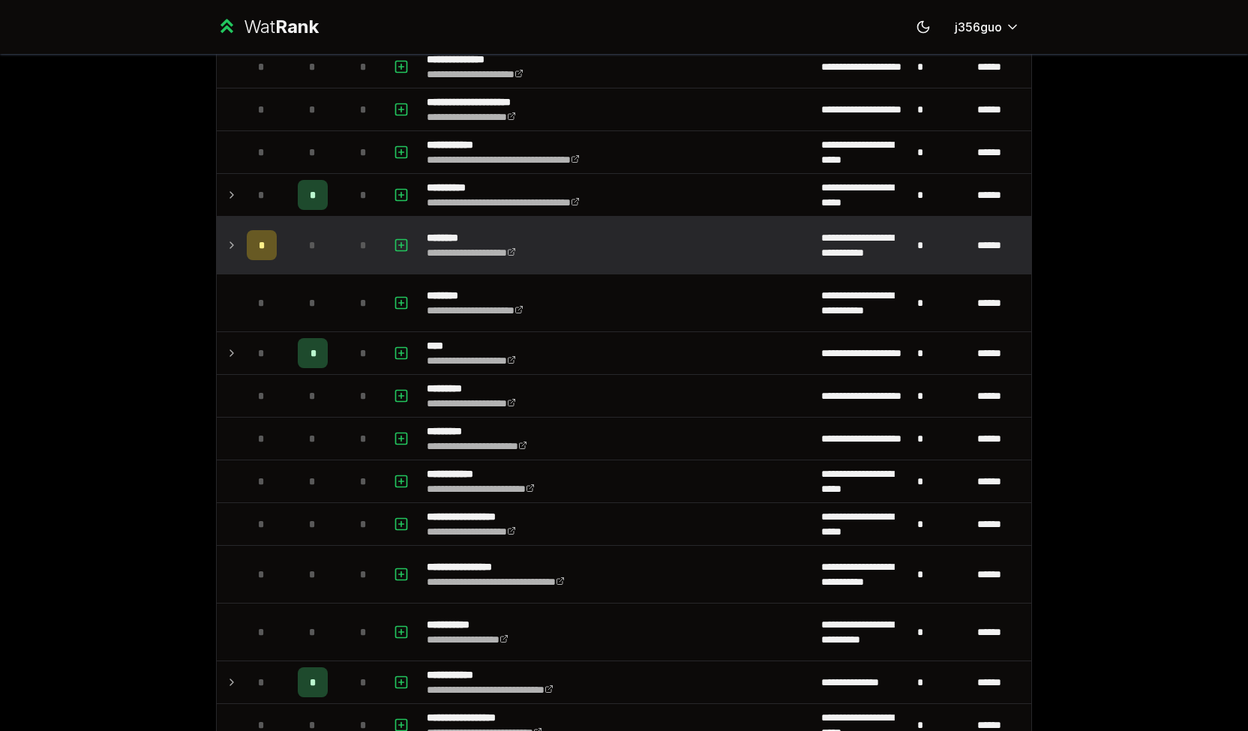
click at [226, 236] on icon at bounding box center [232, 245] width 12 height 18
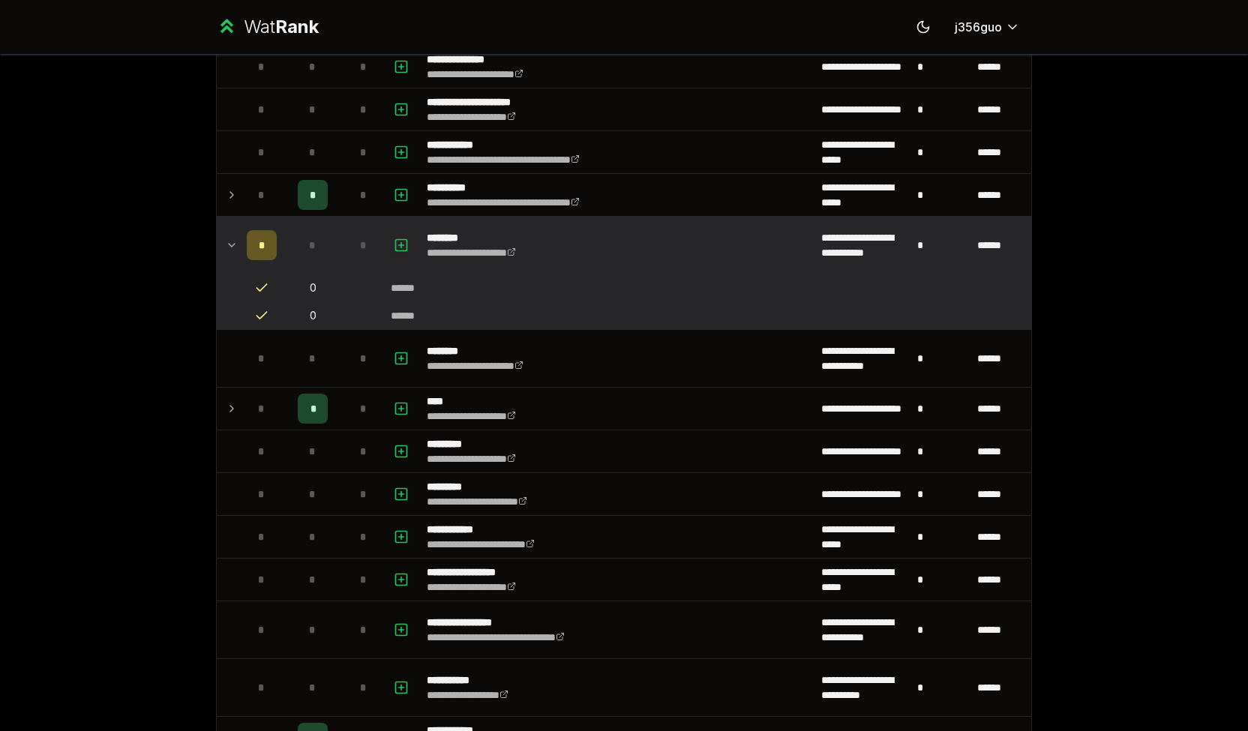
click at [394, 236] on icon "button" at bounding box center [401, 245] width 15 height 18
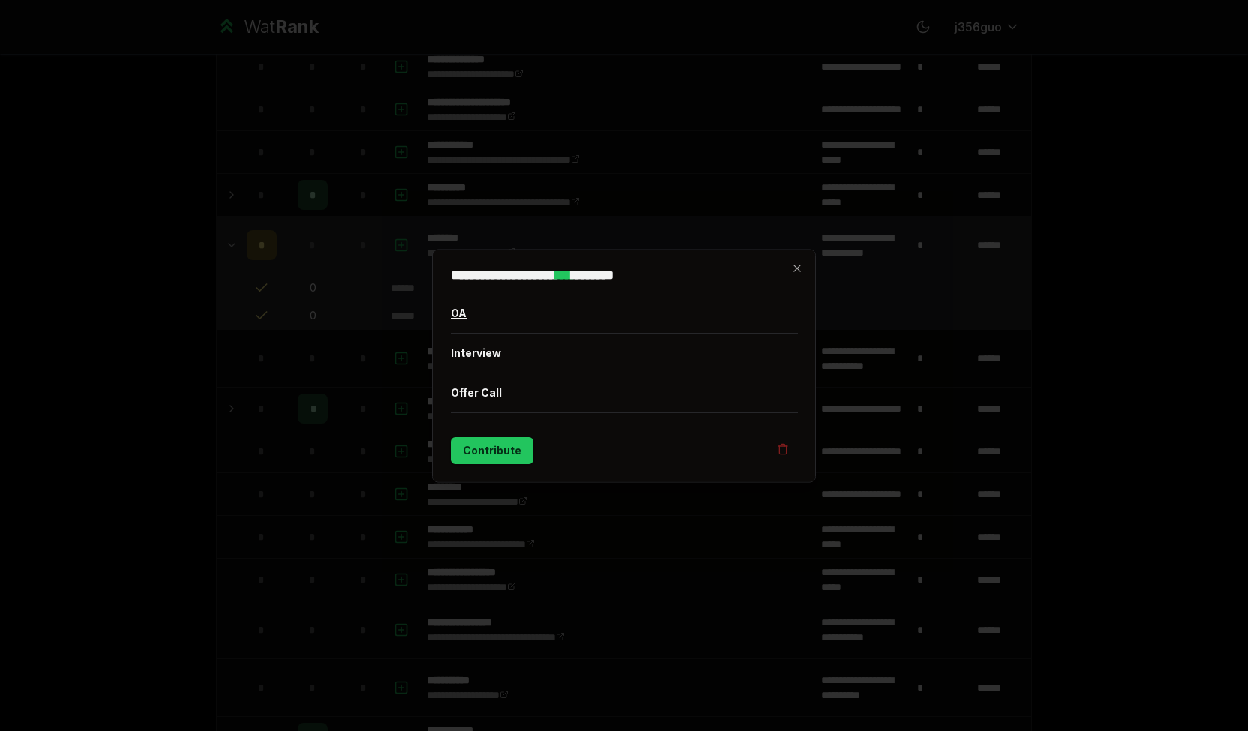
click at [545, 314] on button "OA" at bounding box center [624, 312] width 347 height 39
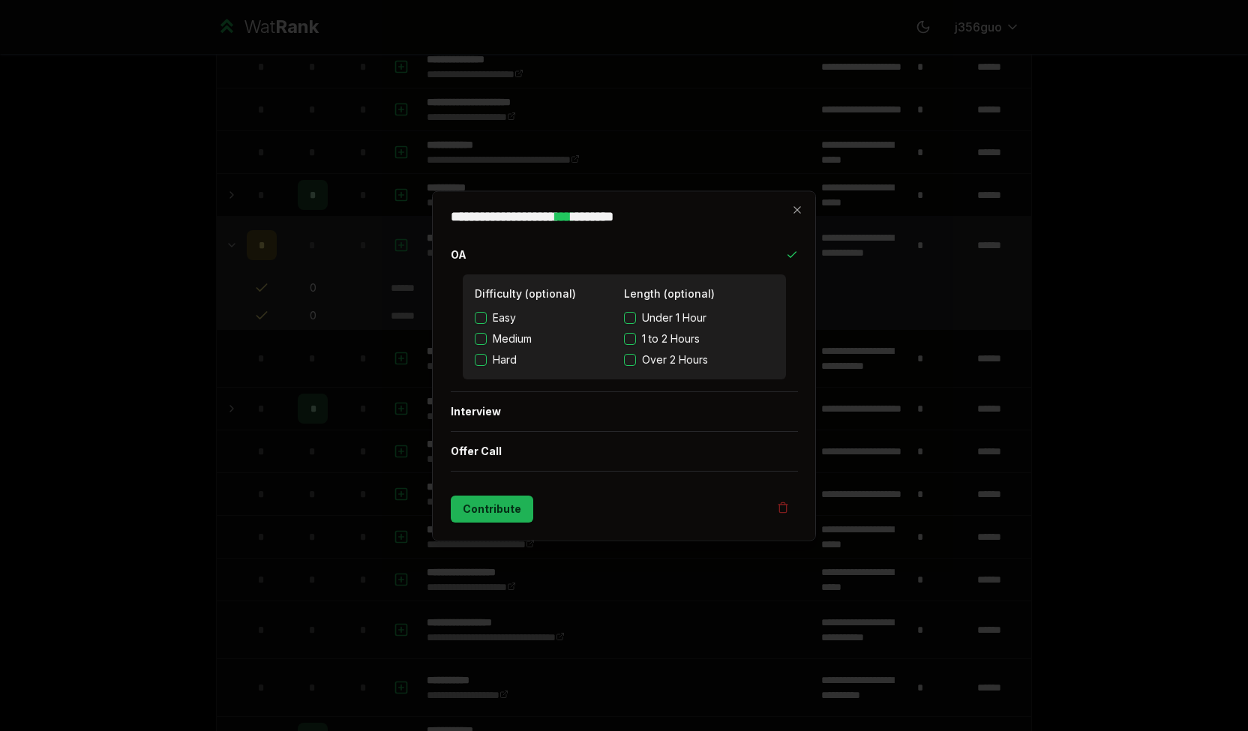
click at [492, 507] on button "Contribute" at bounding box center [492, 508] width 83 height 27
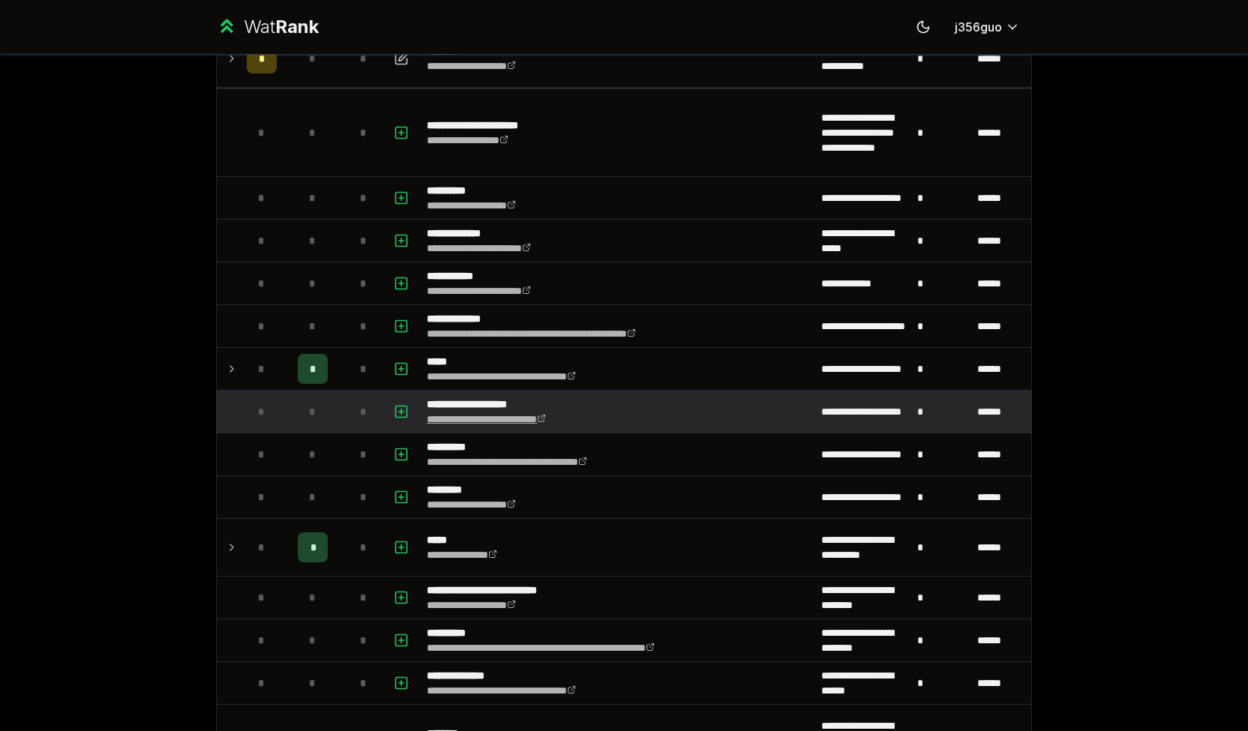
scroll to position [0, 0]
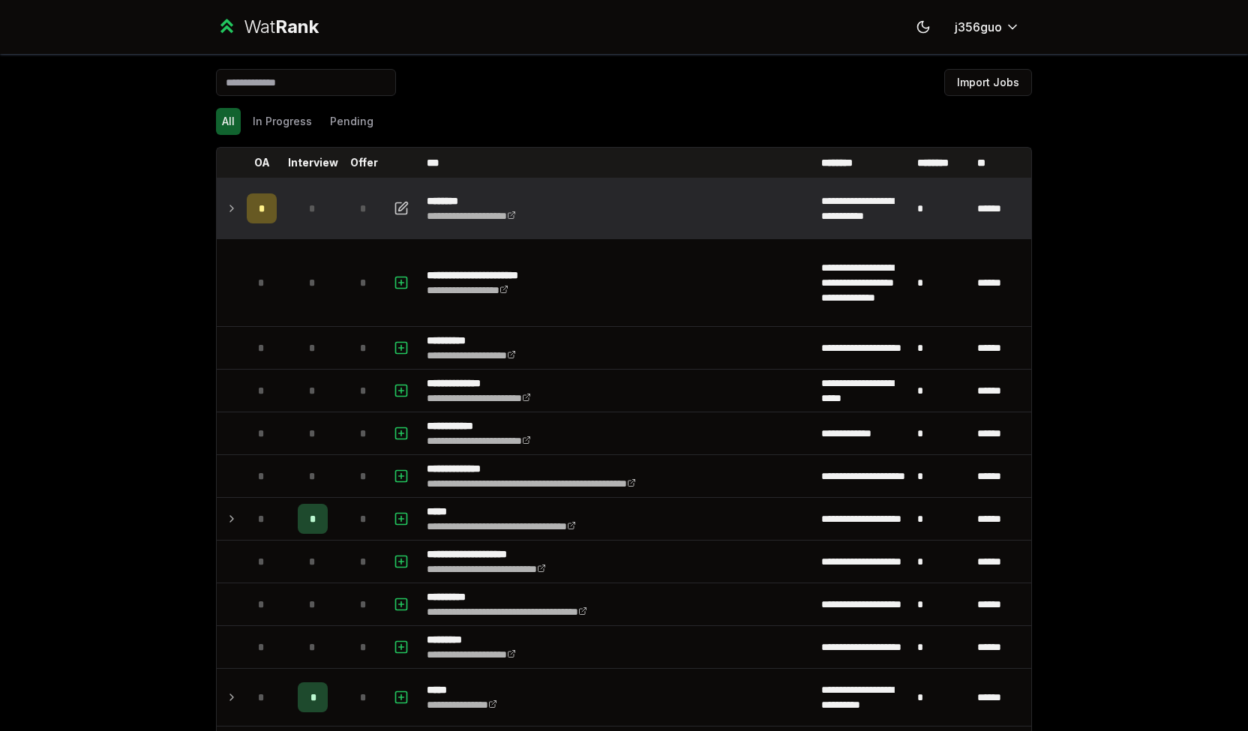
click at [226, 208] on icon at bounding box center [232, 209] width 12 height 18
click at [226, 206] on icon at bounding box center [232, 209] width 12 height 18
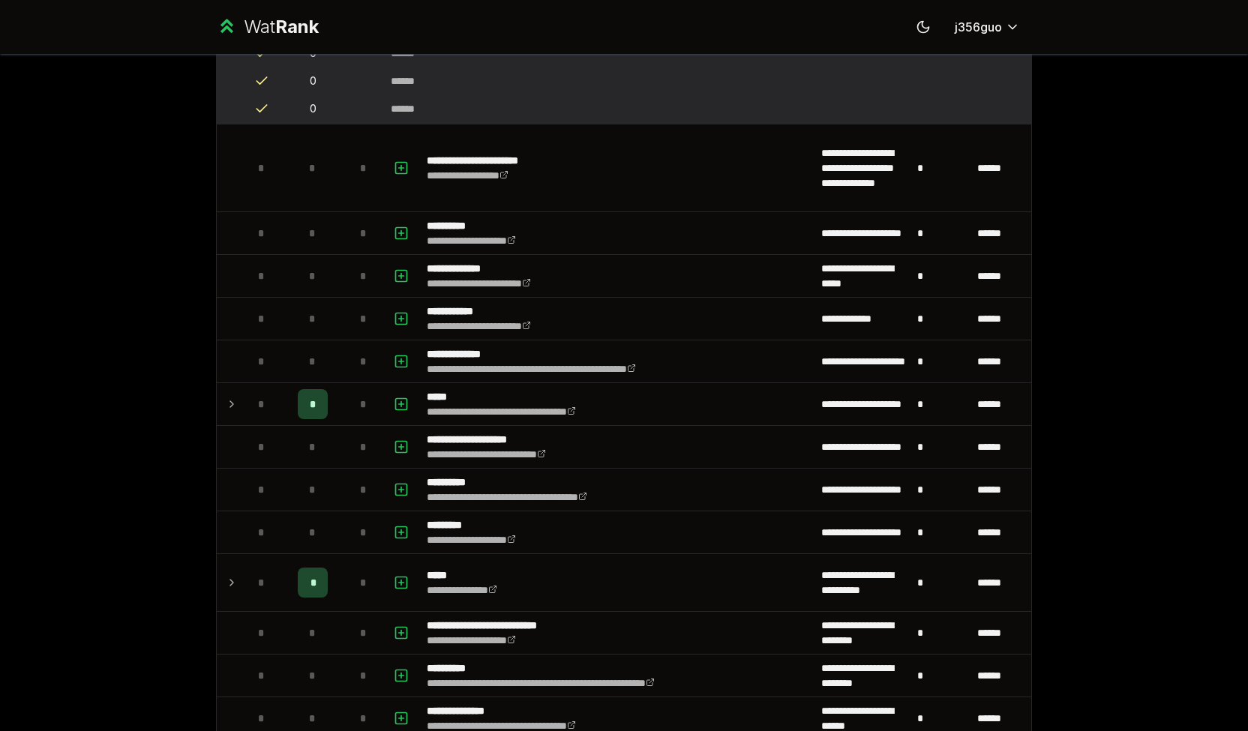
scroll to position [888, 0]
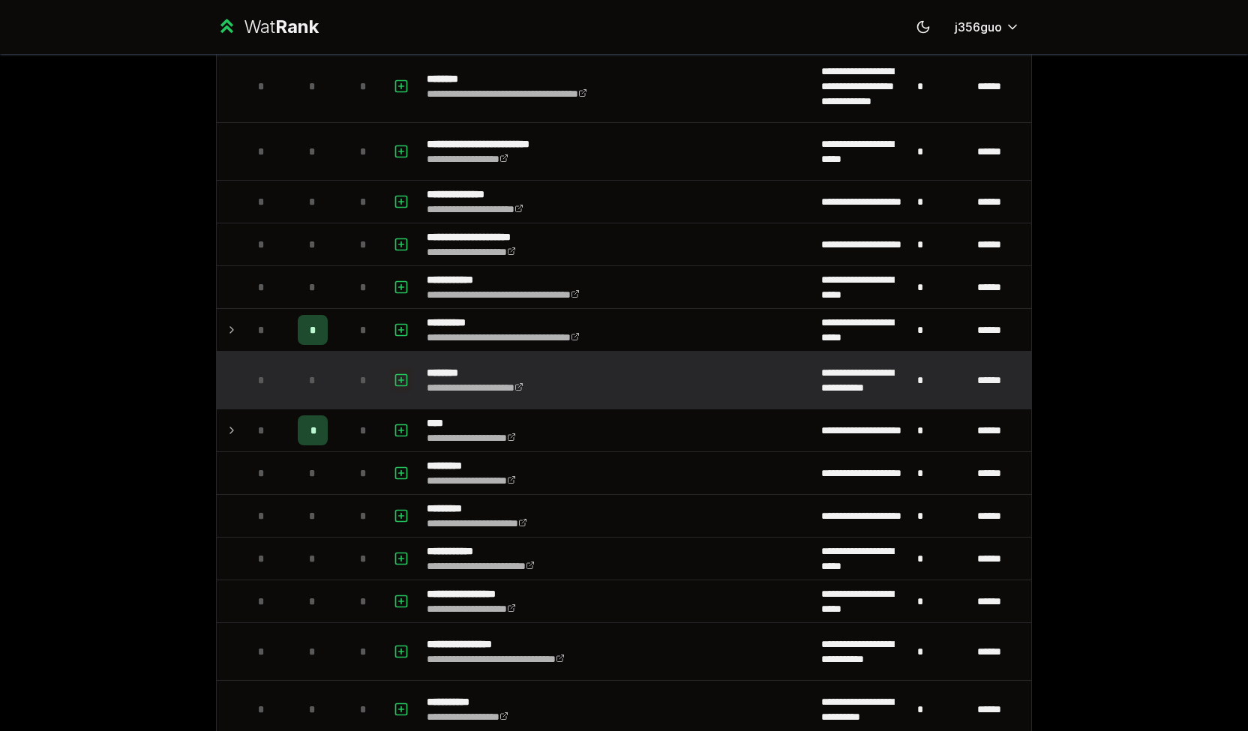
click at [394, 374] on icon "button" at bounding box center [401, 380] width 15 height 18
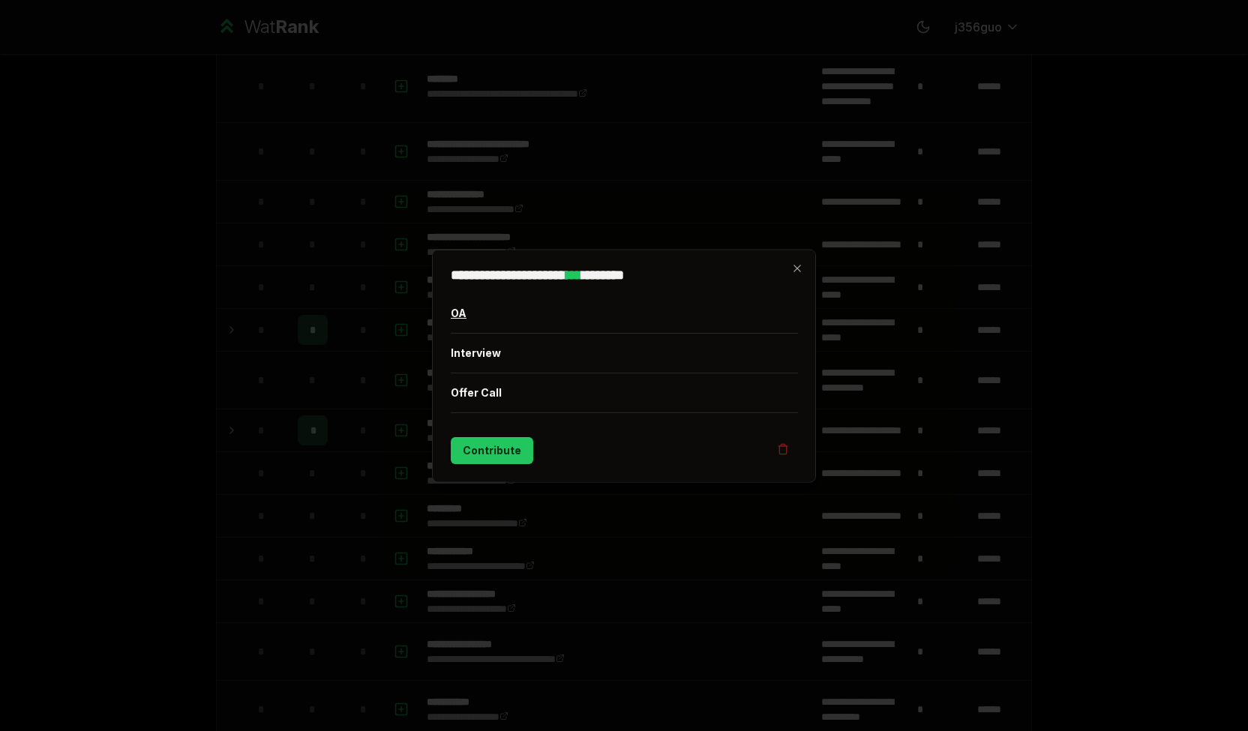
click at [456, 308] on button "OA" at bounding box center [624, 312] width 347 height 39
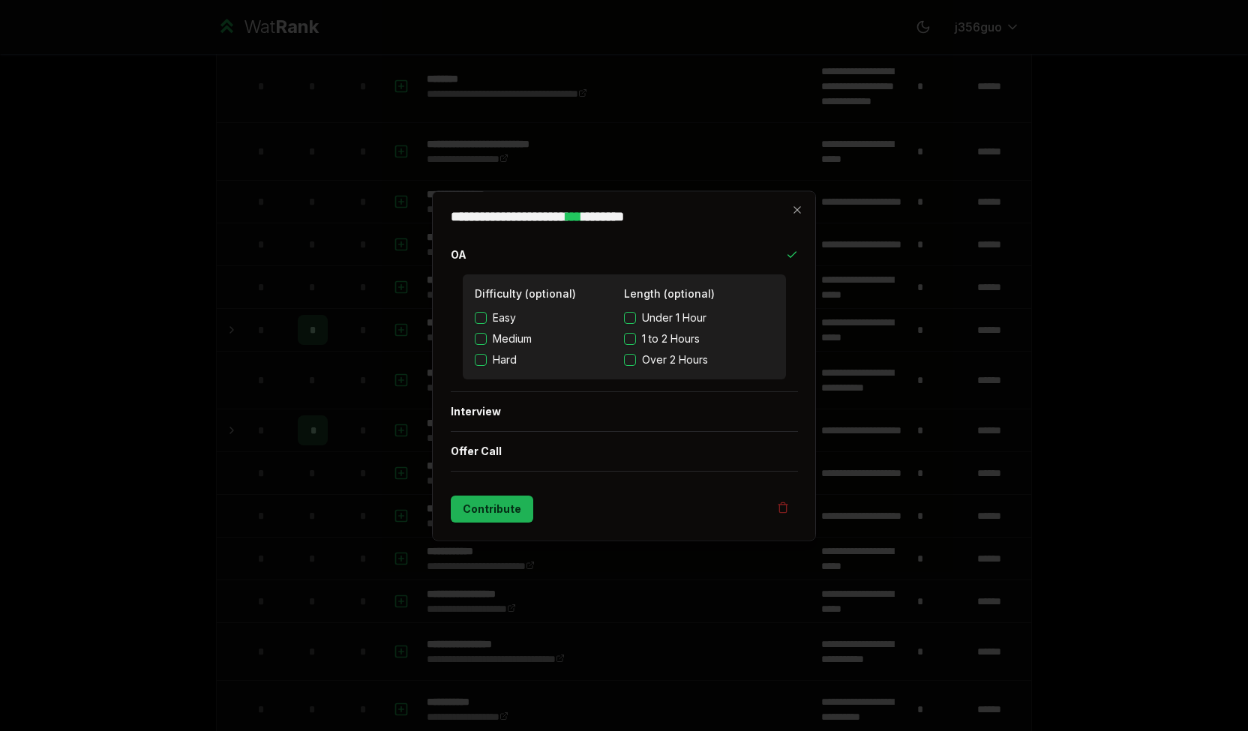
click at [507, 505] on button "Contribute" at bounding box center [492, 508] width 83 height 27
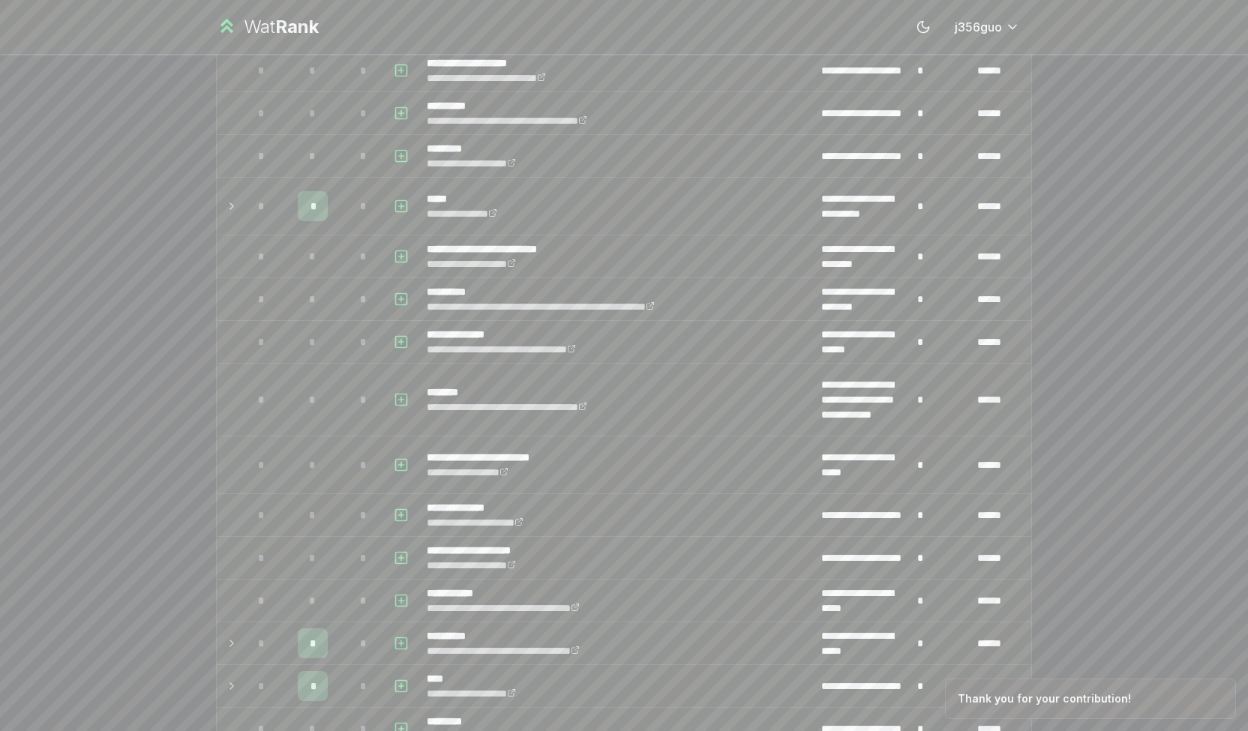
scroll to position [921, 0]
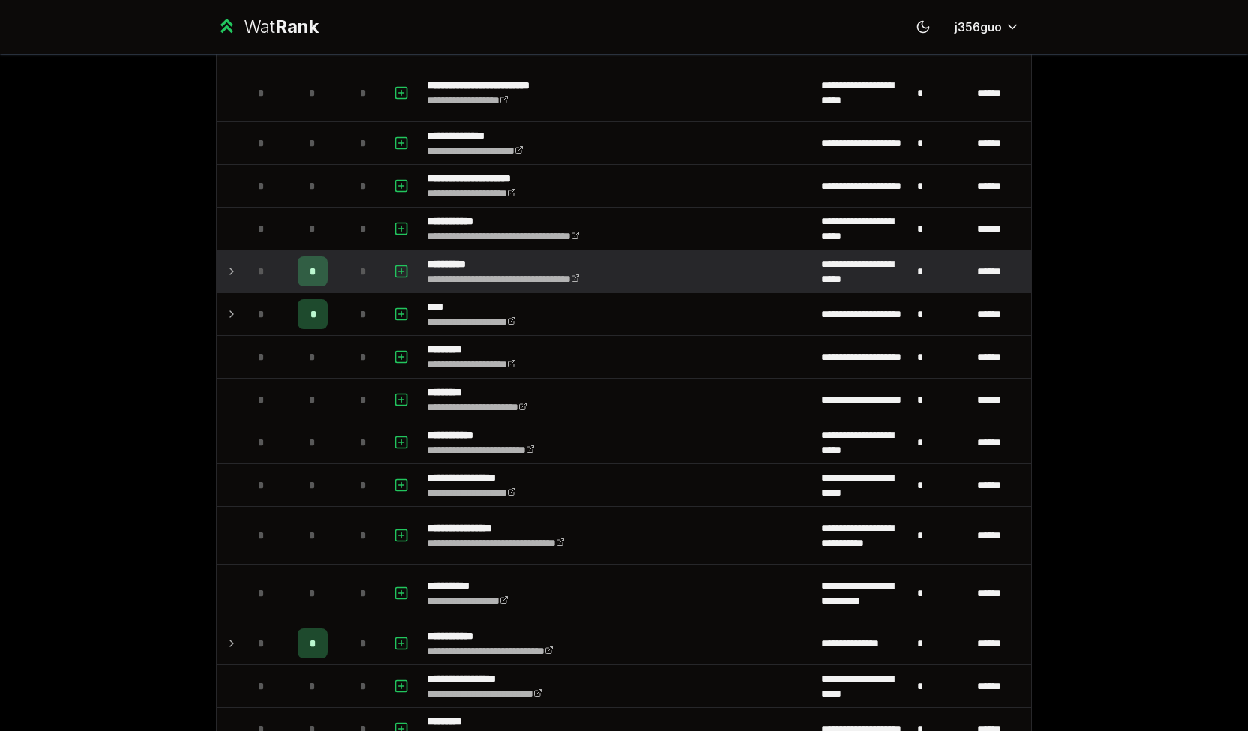
click at [217, 268] on td at bounding box center [229, 272] width 24 height 42
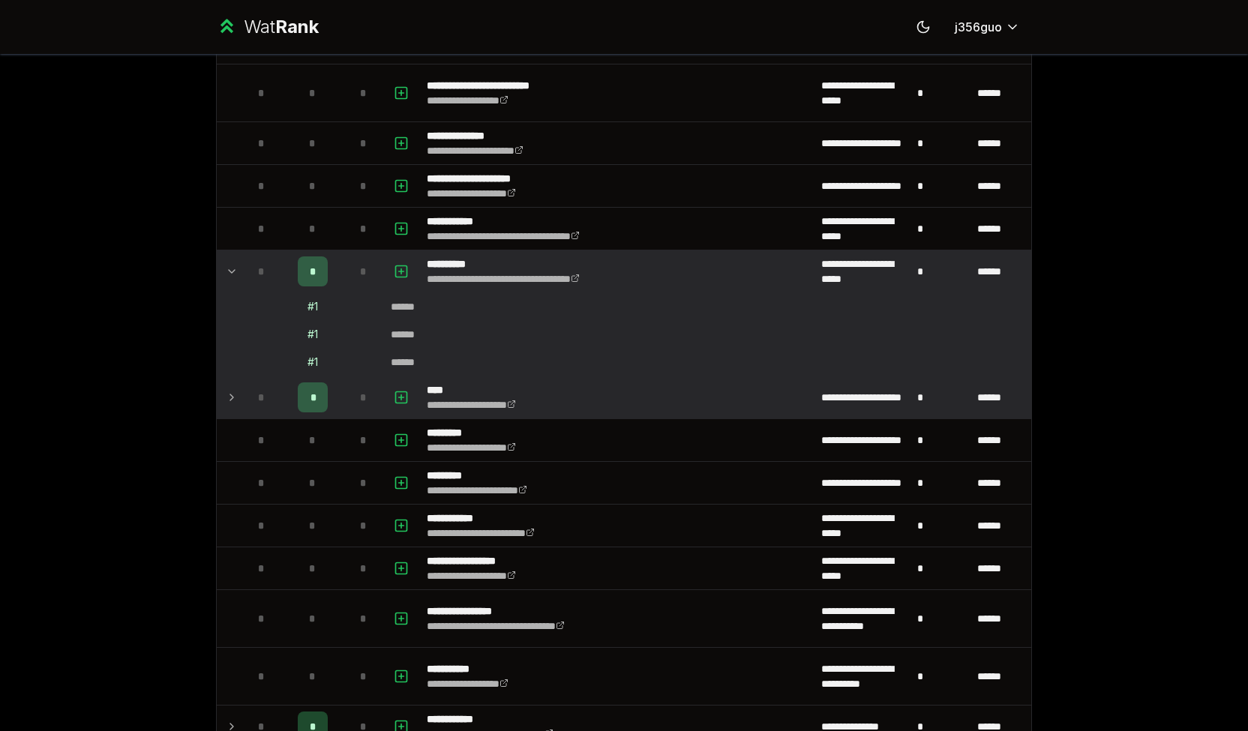
click at [226, 394] on icon at bounding box center [232, 398] width 12 height 18
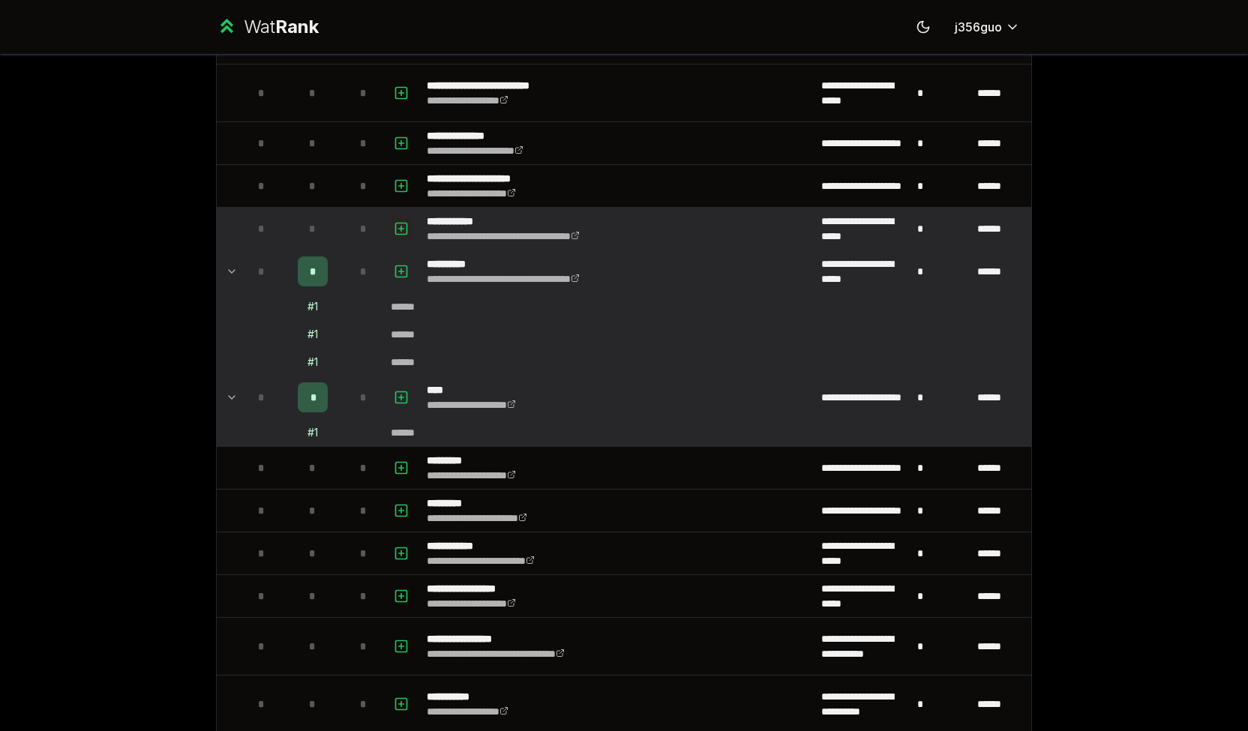
click at [398, 224] on icon "button" at bounding box center [401, 229] width 15 height 18
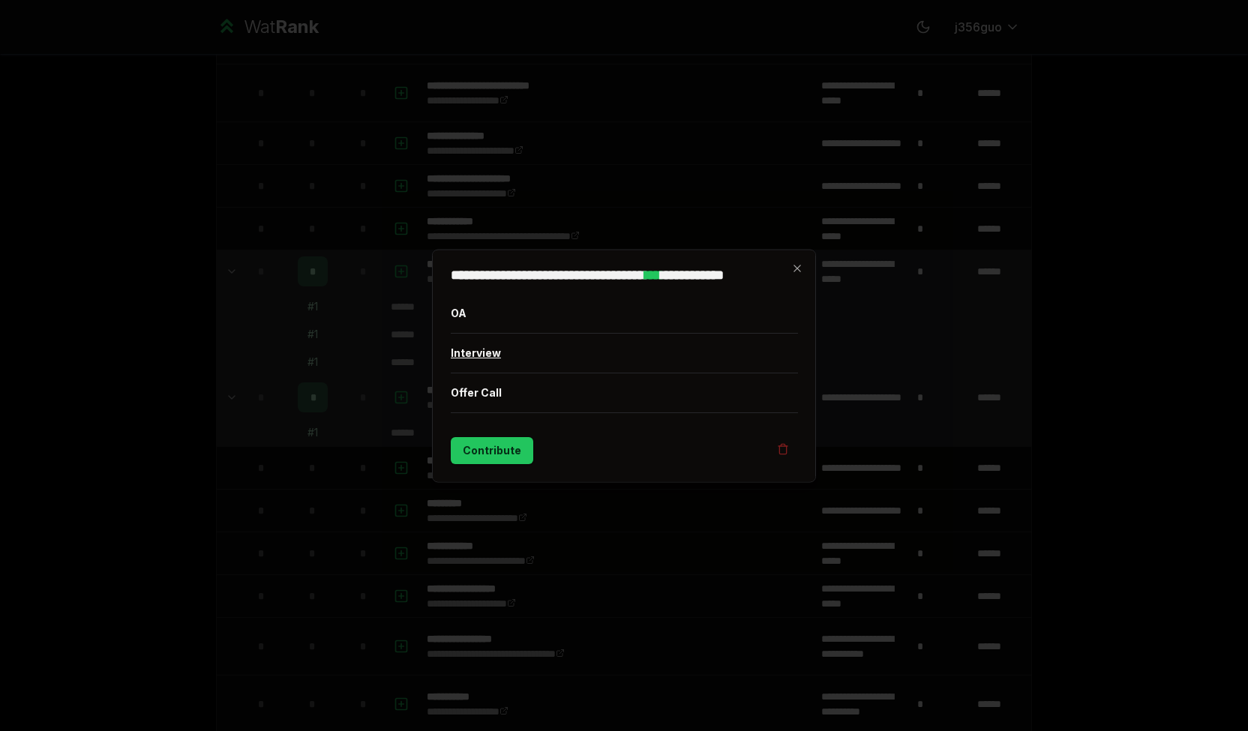
click at [528, 363] on button "Interview" at bounding box center [624, 352] width 347 height 39
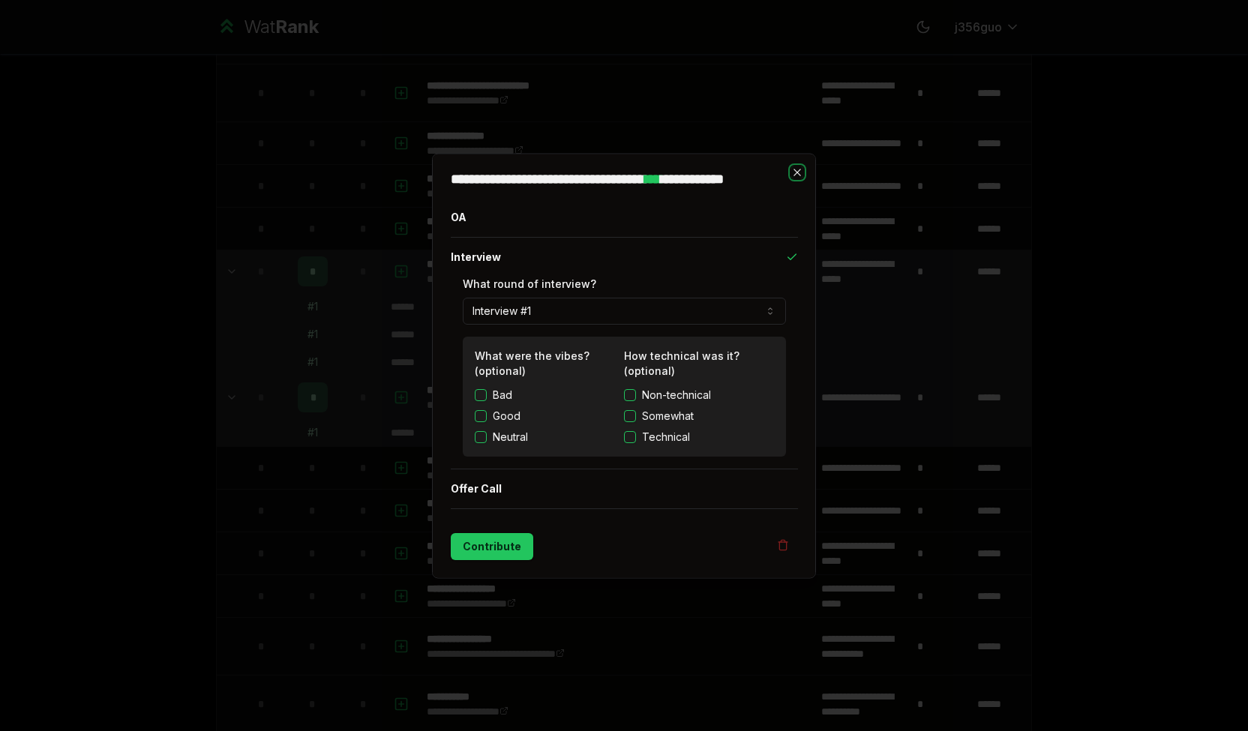
click at [792, 175] on icon "button" at bounding box center [797, 172] width 12 height 12
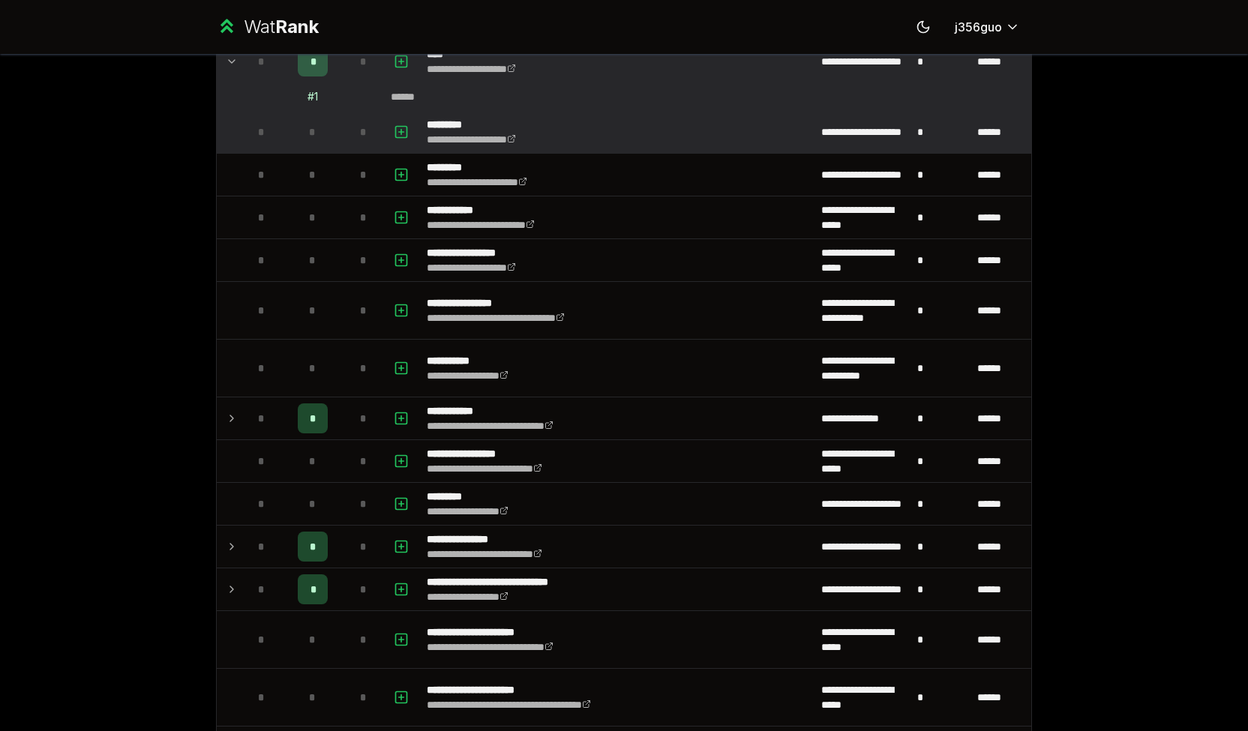
scroll to position [1340, 0]
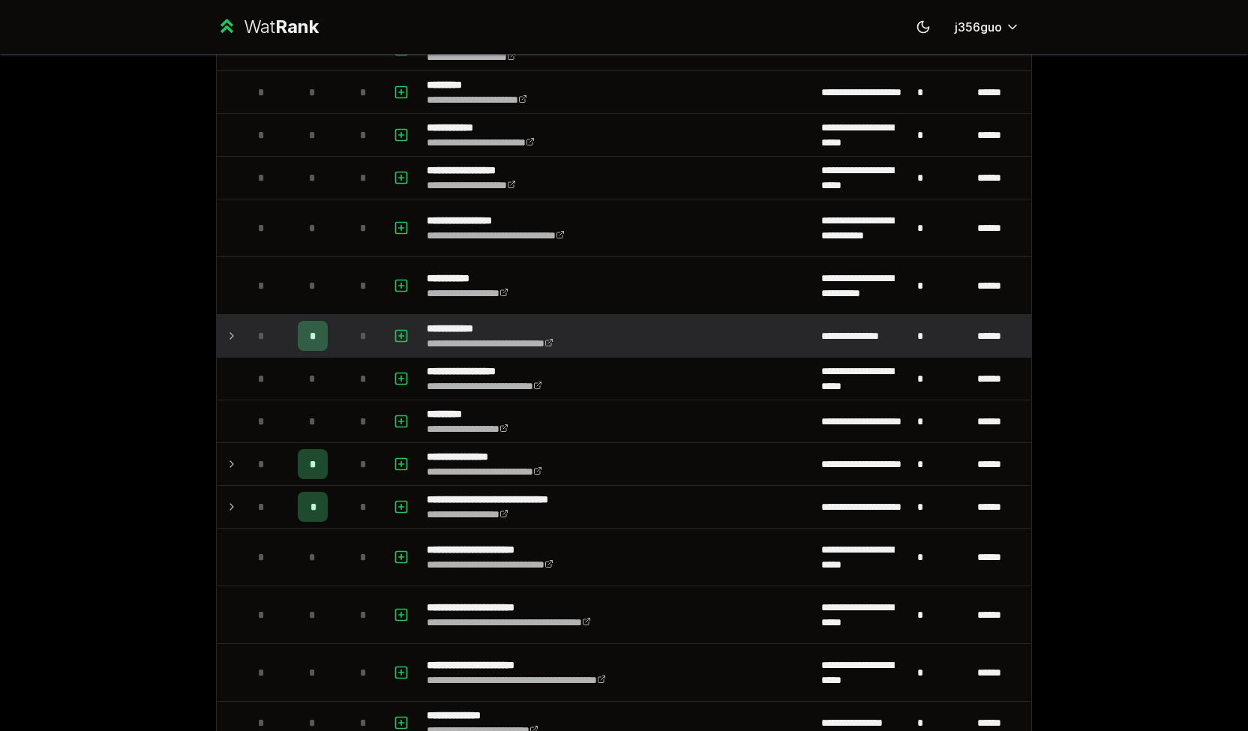
click at [230, 333] on icon at bounding box center [231, 336] width 3 height 6
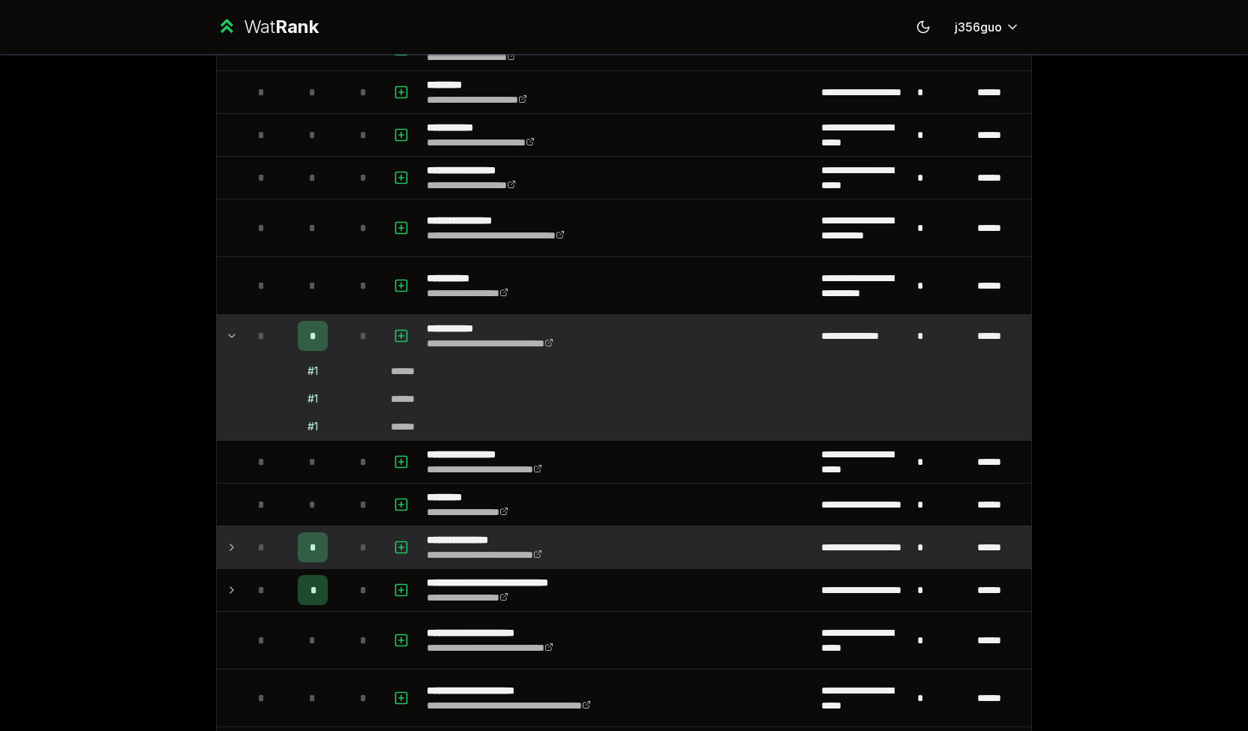
click at [226, 539] on icon at bounding box center [232, 548] width 12 height 18
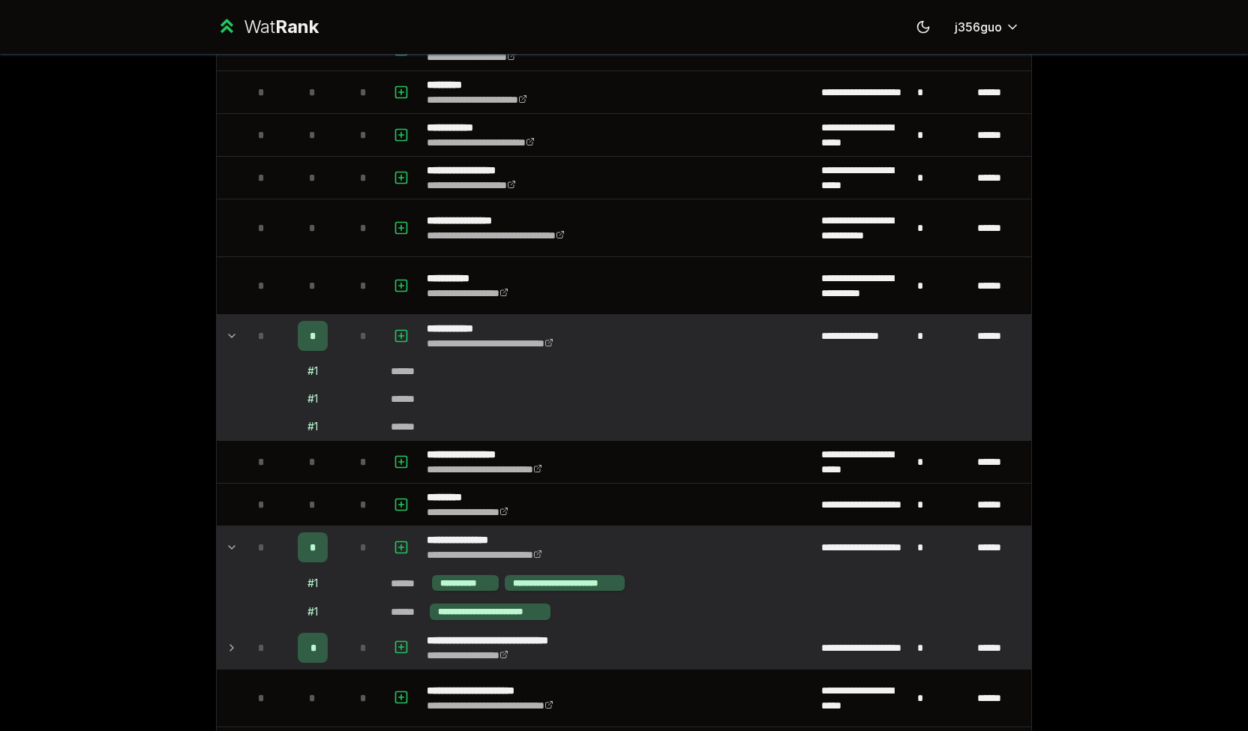
click at [226, 639] on icon at bounding box center [232, 648] width 12 height 18
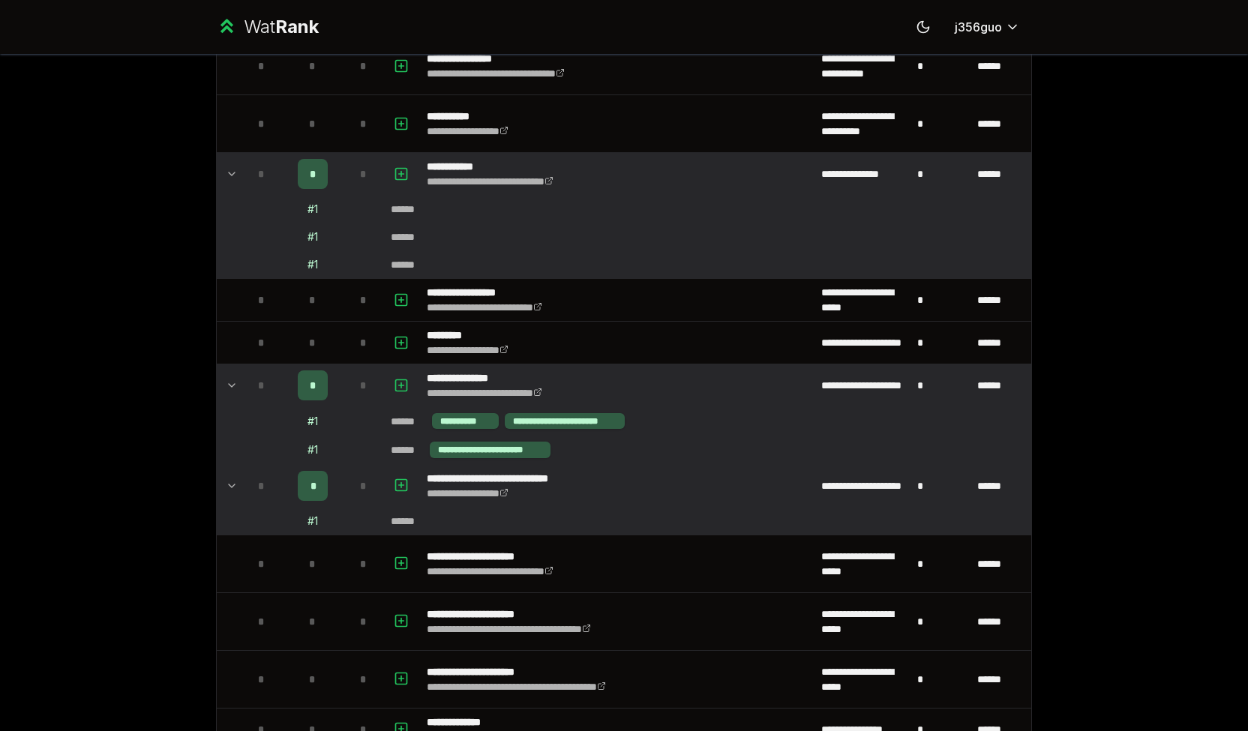
scroll to position [1503, 0]
